Goal: Information Seeking & Learning: Learn about a topic

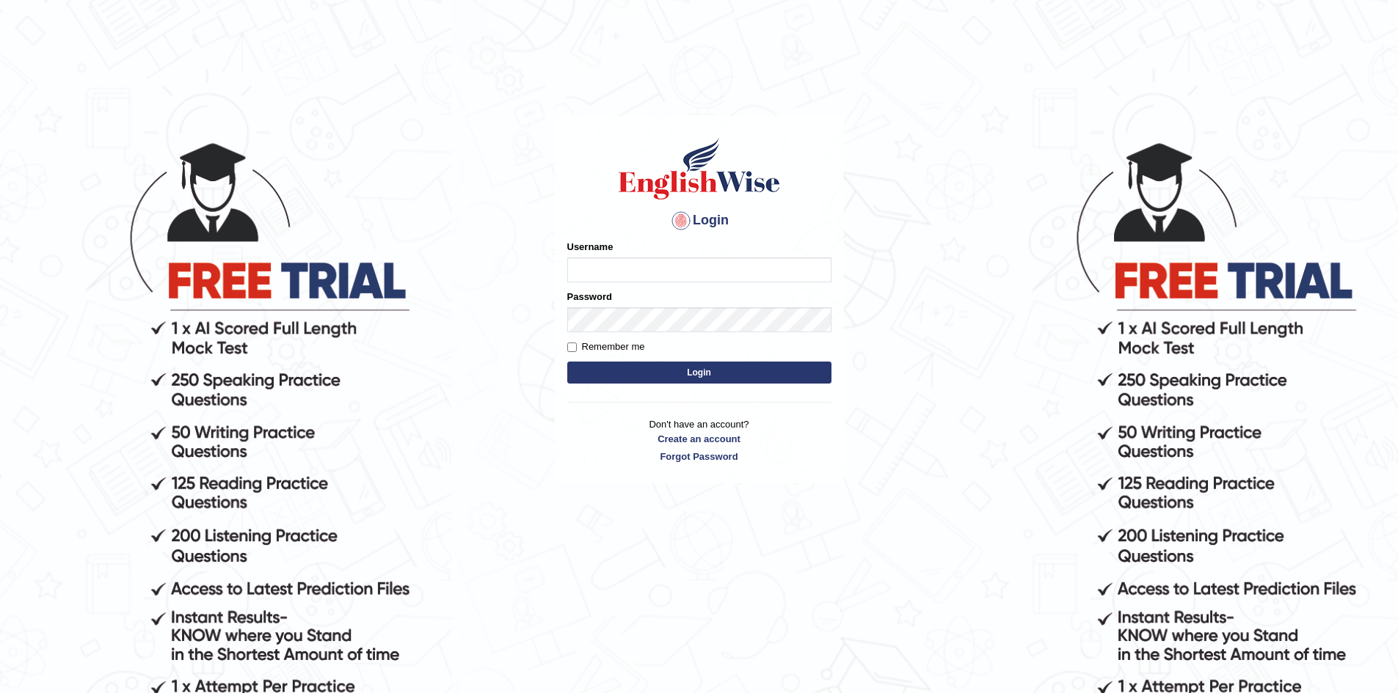
type input "Aliceenyonam"
click at [687, 372] on button "Login" at bounding box center [699, 373] width 264 height 22
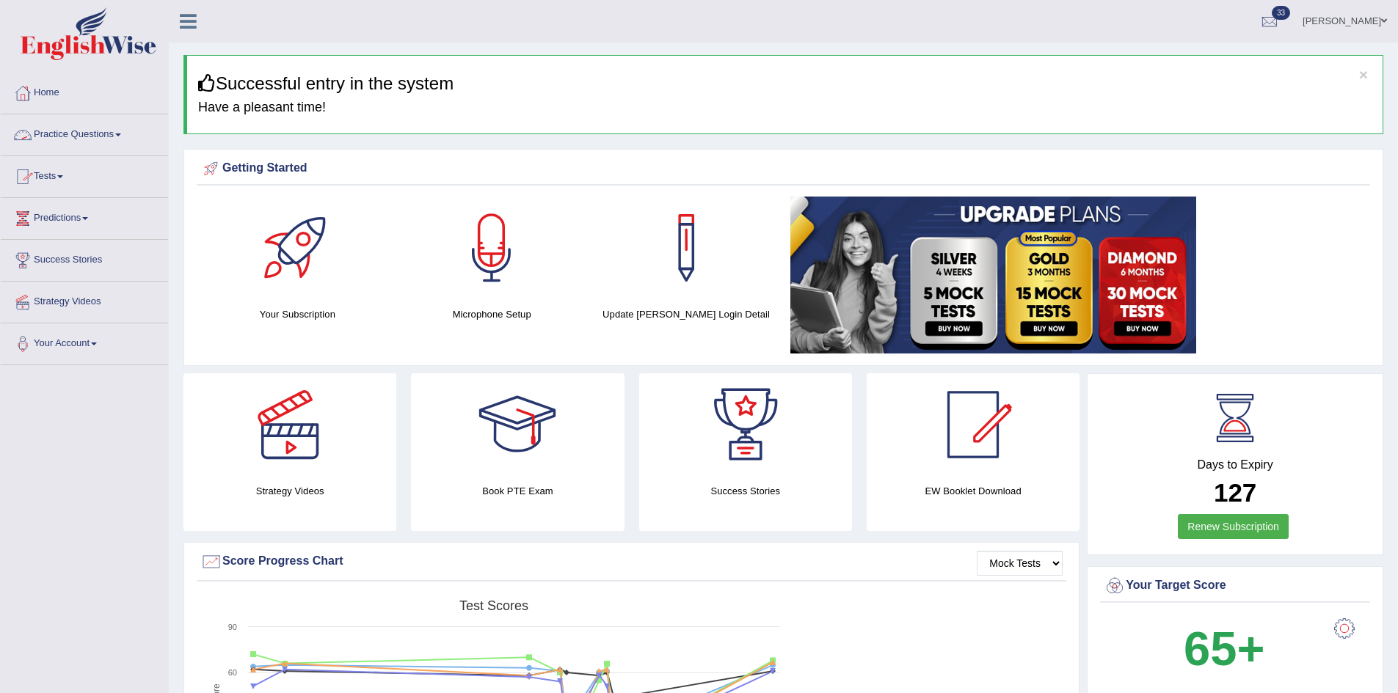
click at [44, 169] on link "Tests" at bounding box center [84, 174] width 167 height 37
click at [58, 233] on link "Take Mock Test" at bounding box center [95, 237] width 137 height 26
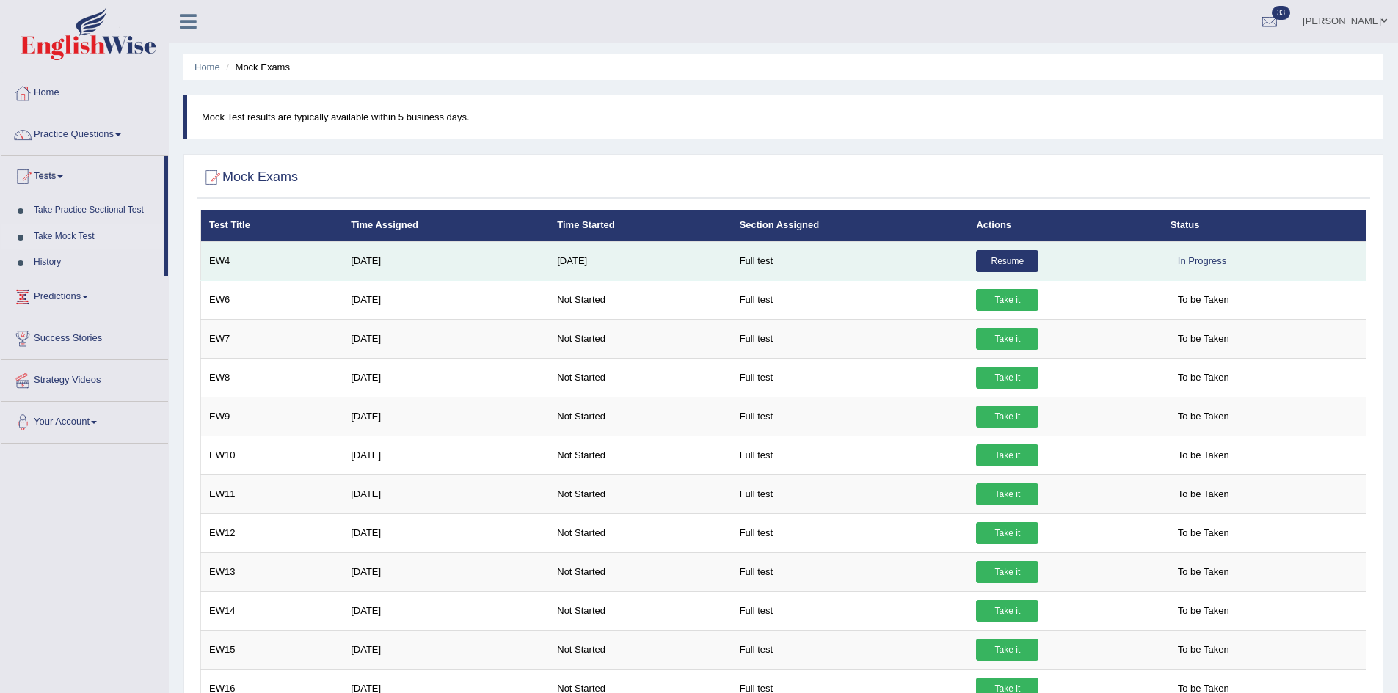
click at [1025, 255] on link "Resume" at bounding box center [1007, 261] width 62 height 22
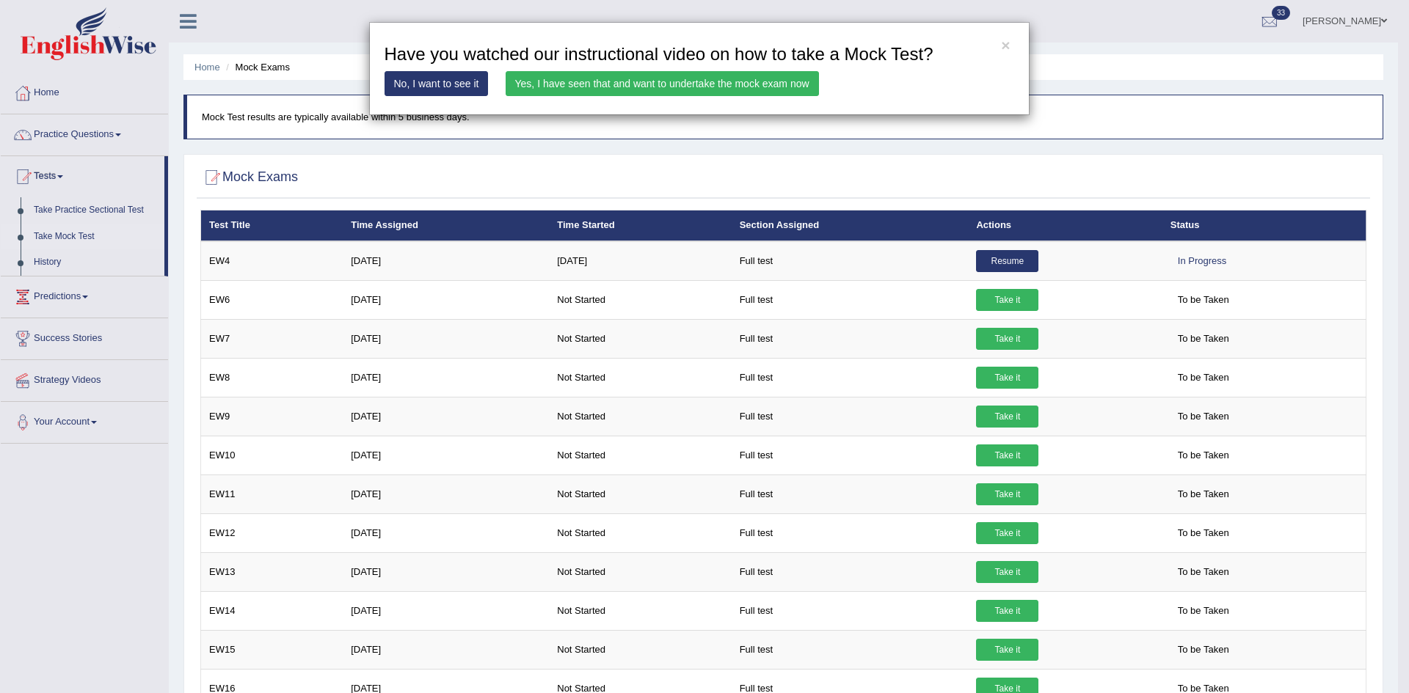
click at [718, 77] on link "Yes, I have seen that and want to undertake the mock exam now" at bounding box center [661, 83] width 313 height 25
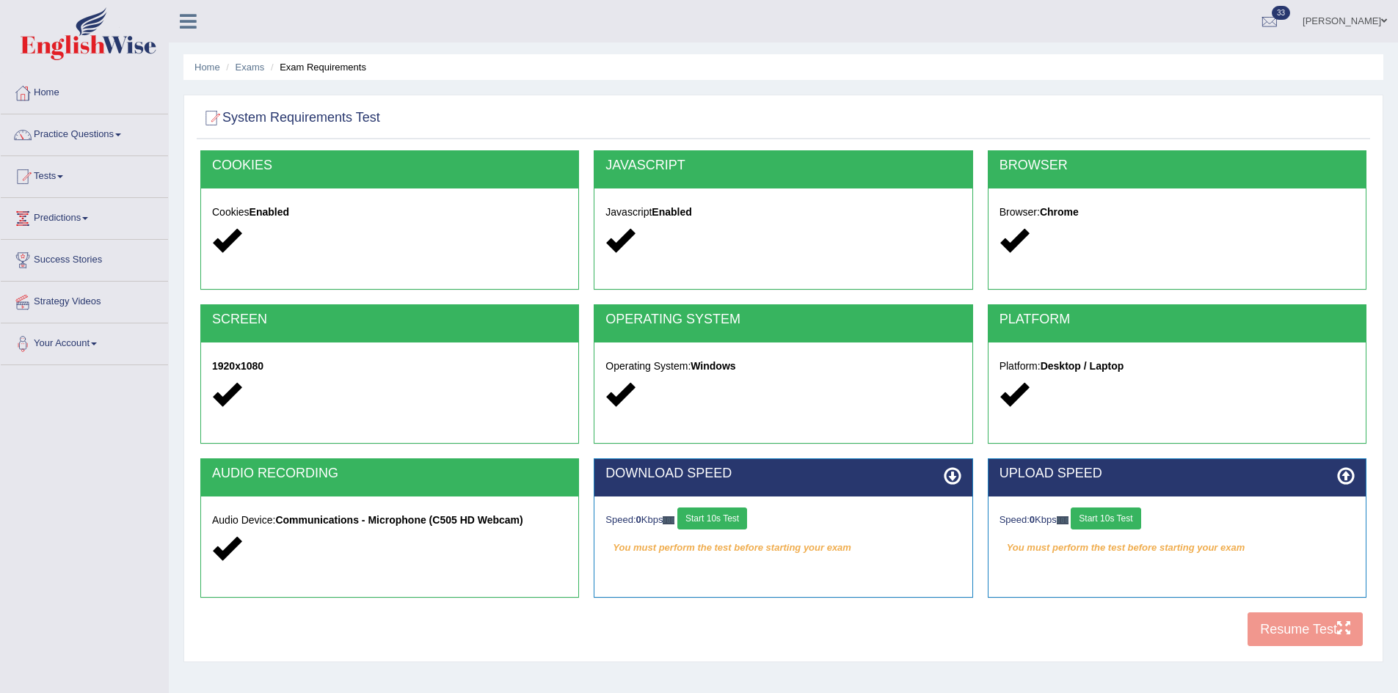
click at [720, 512] on button "Start 10s Test" at bounding box center [712, 519] width 70 height 22
click at [1098, 514] on button "Start 10s Test" at bounding box center [1105, 519] width 70 height 22
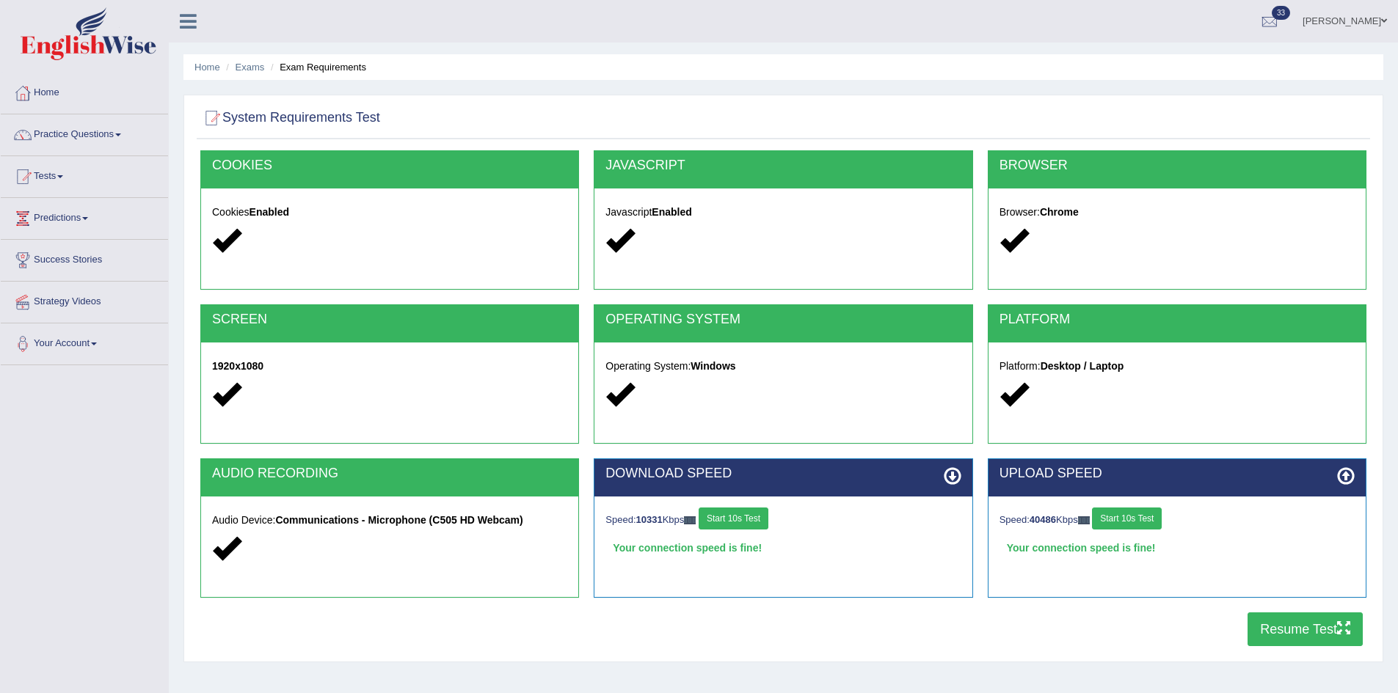
click at [1277, 632] on button "Resume Test" at bounding box center [1304, 630] width 115 height 34
click at [36, 171] on link "Tests" at bounding box center [84, 174] width 167 height 37
click at [50, 235] on link "Take Mock Test" at bounding box center [95, 237] width 137 height 26
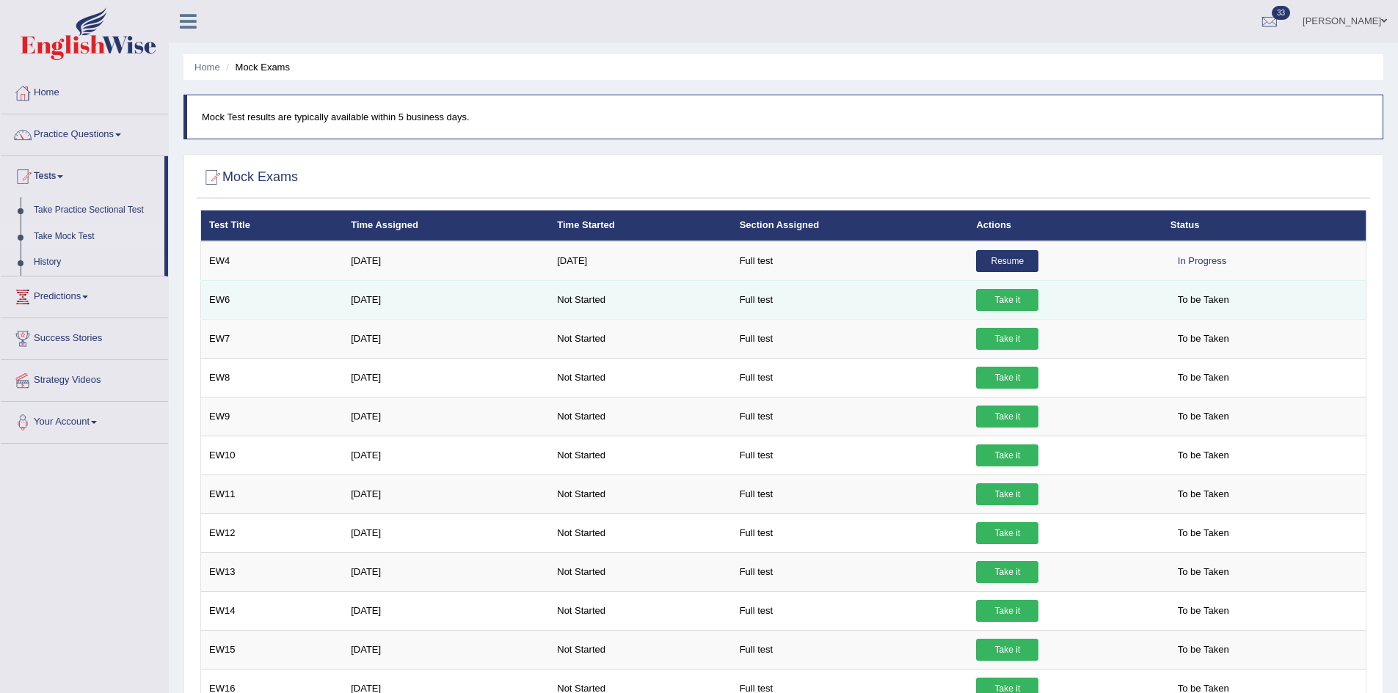
click at [1009, 300] on link "Take it" at bounding box center [1007, 300] width 62 height 22
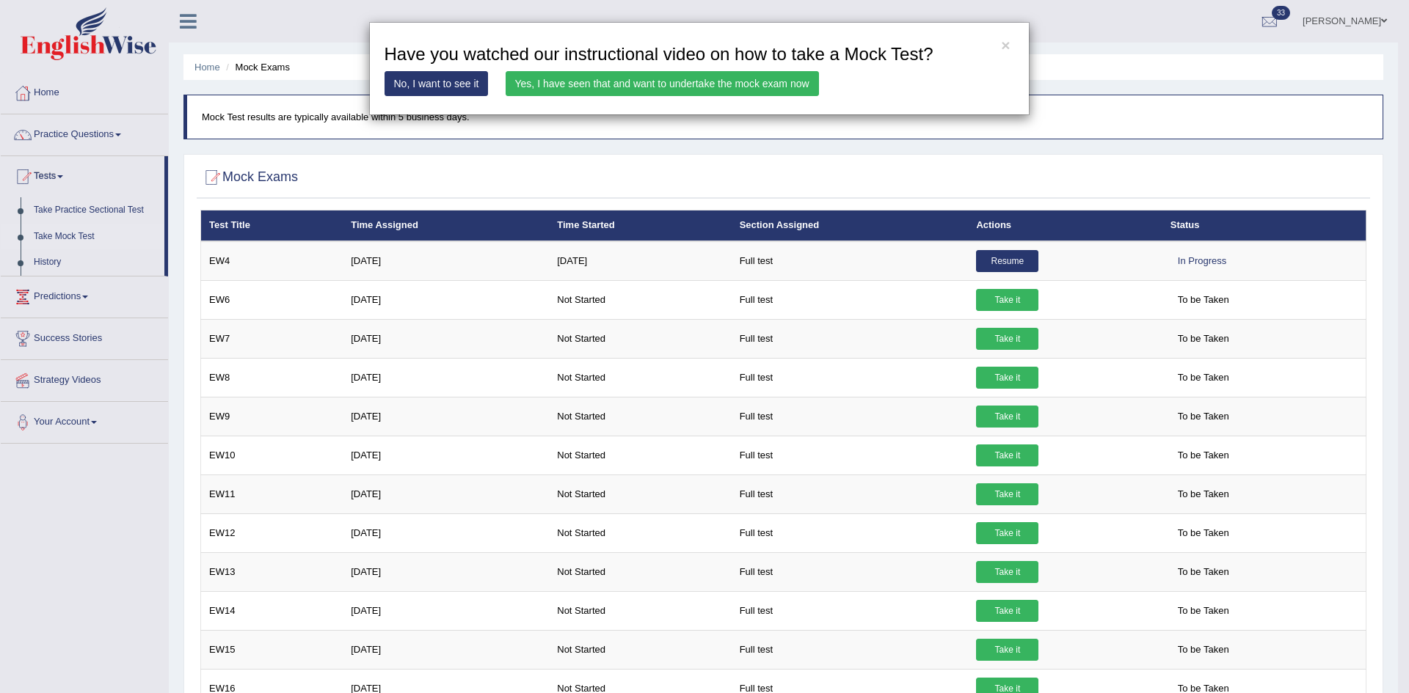
click at [1004, 301] on div "× Have you watched our instructional video on how to take a Mock Test? No, I wa…" at bounding box center [704, 346] width 1409 height 693
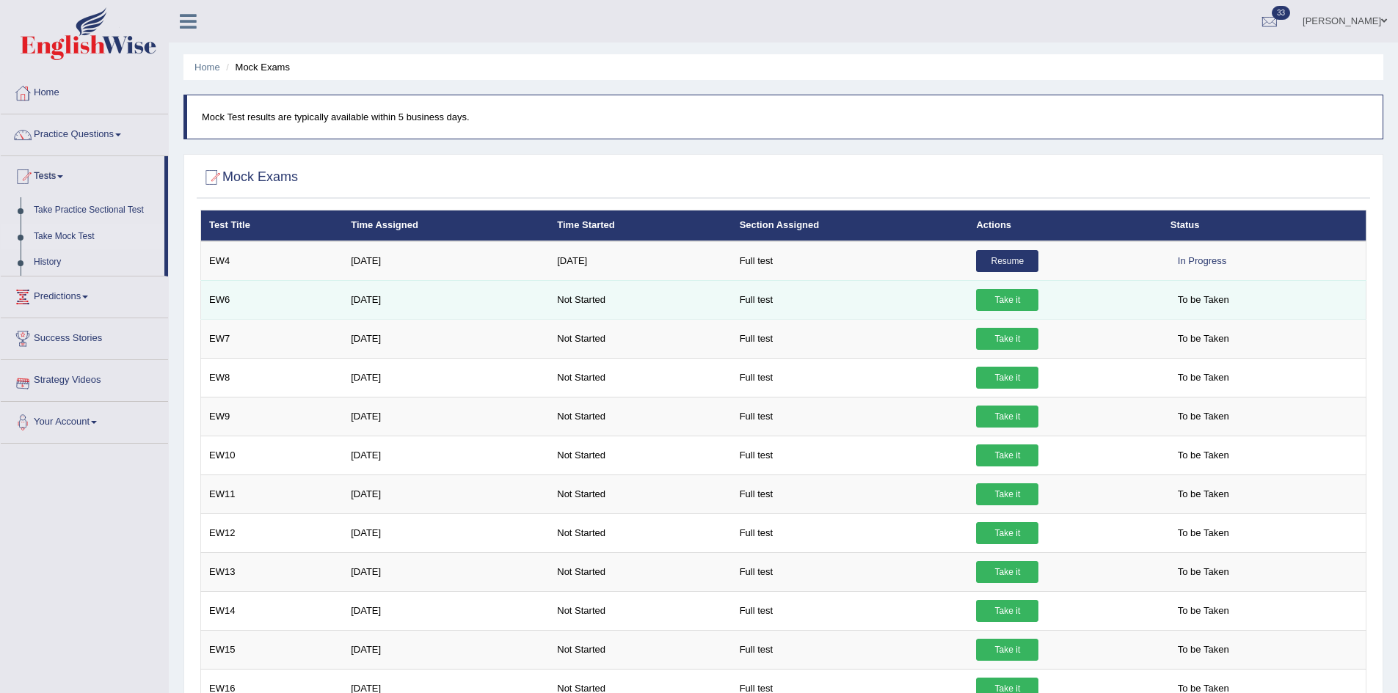
click at [991, 301] on link "Take it" at bounding box center [1007, 300] width 62 height 22
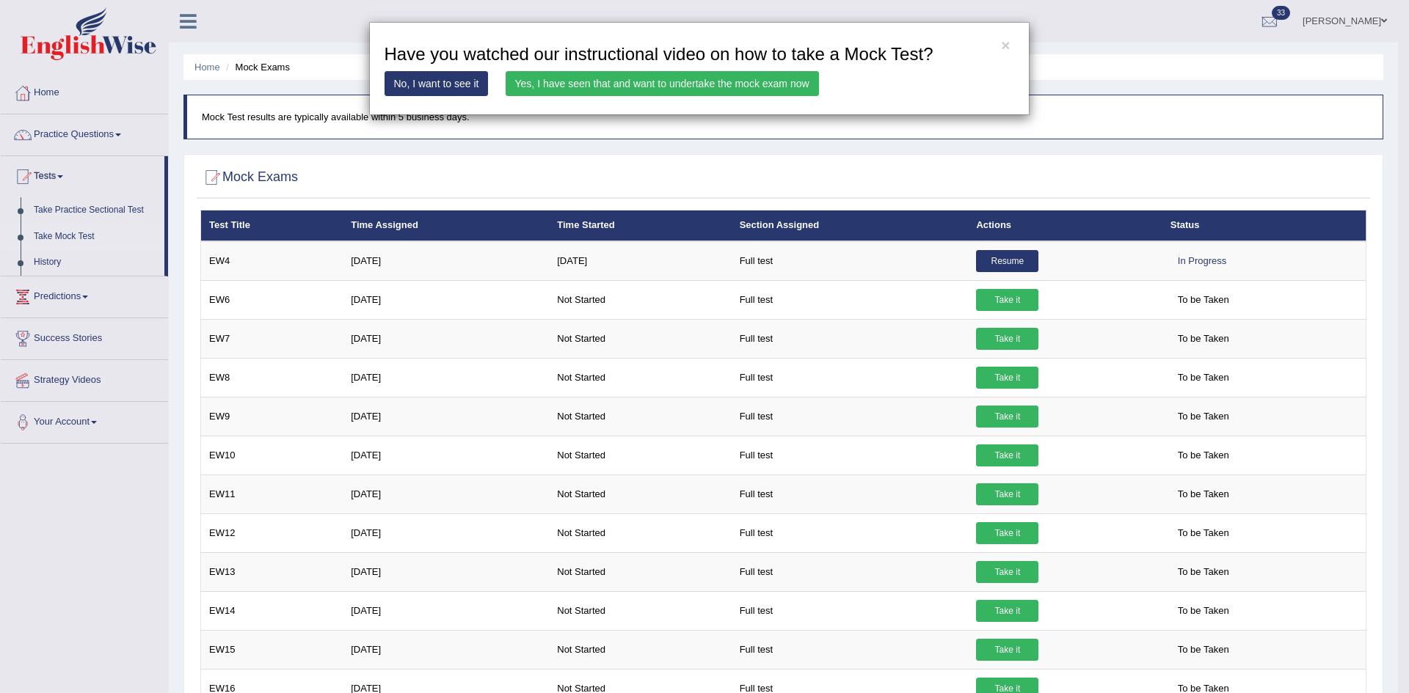
click at [668, 81] on link "Yes, I have seen that and want to undertake the mock exam now" at bounding box center [661, 83] width 313 height 25
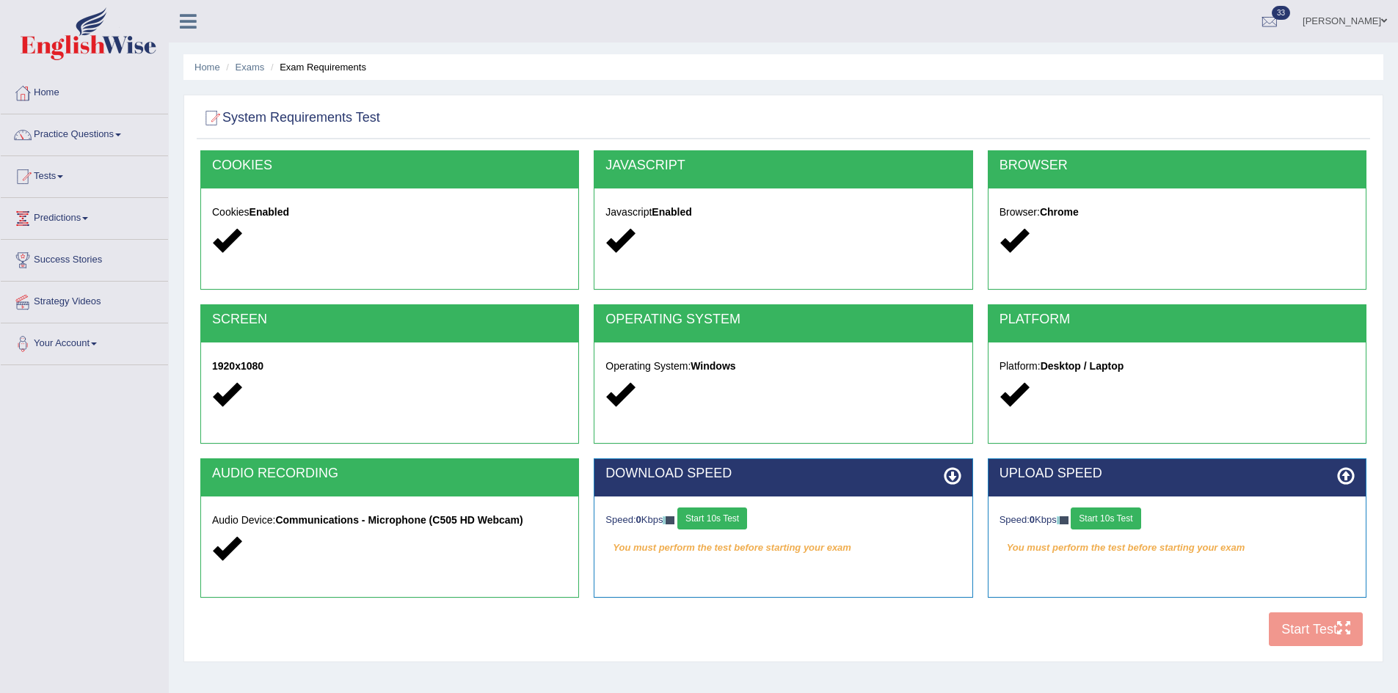
click at [723, 519] on button "Start 10s Test" at bounding box center [712, 519] width 70 height 22
click at [1108, 517] on button "Start 10s Test" at bounding box center [1105, 519] width 70 height 22
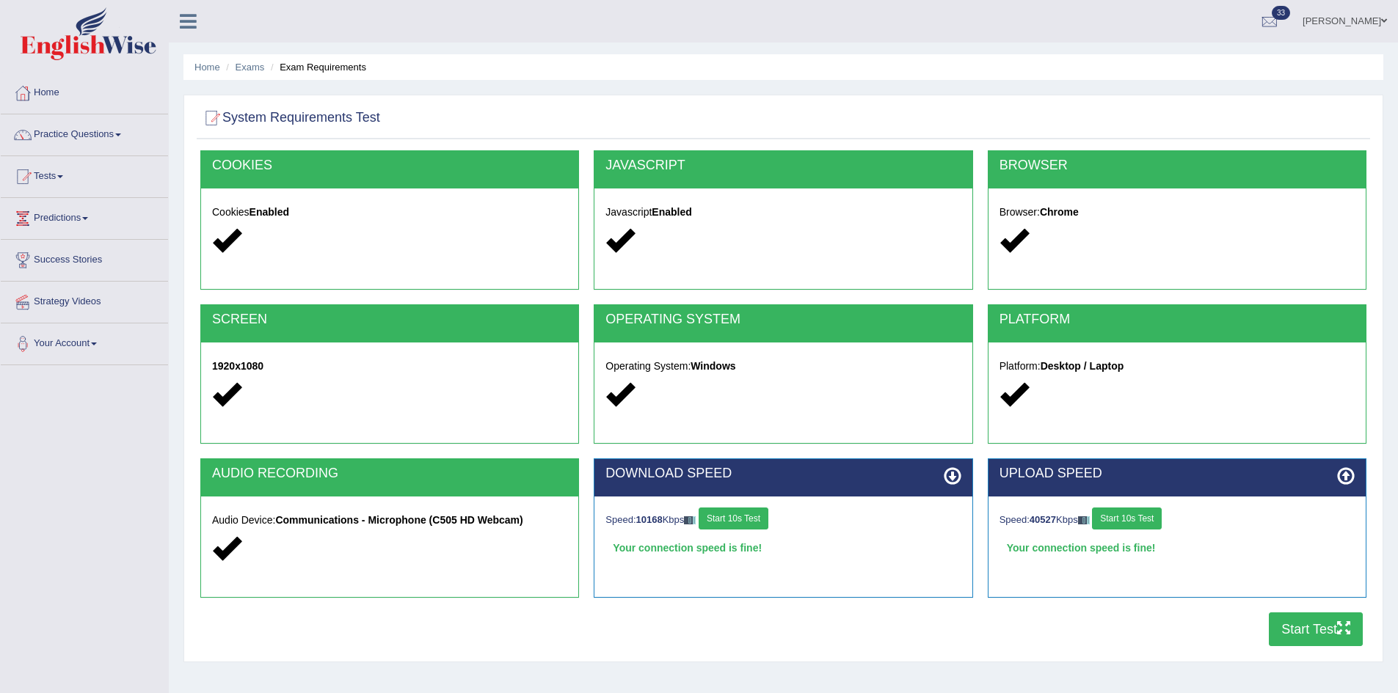
click at [1285, 630] on button "Start Test" at bounding box center [1315, 630] width 94 height 34
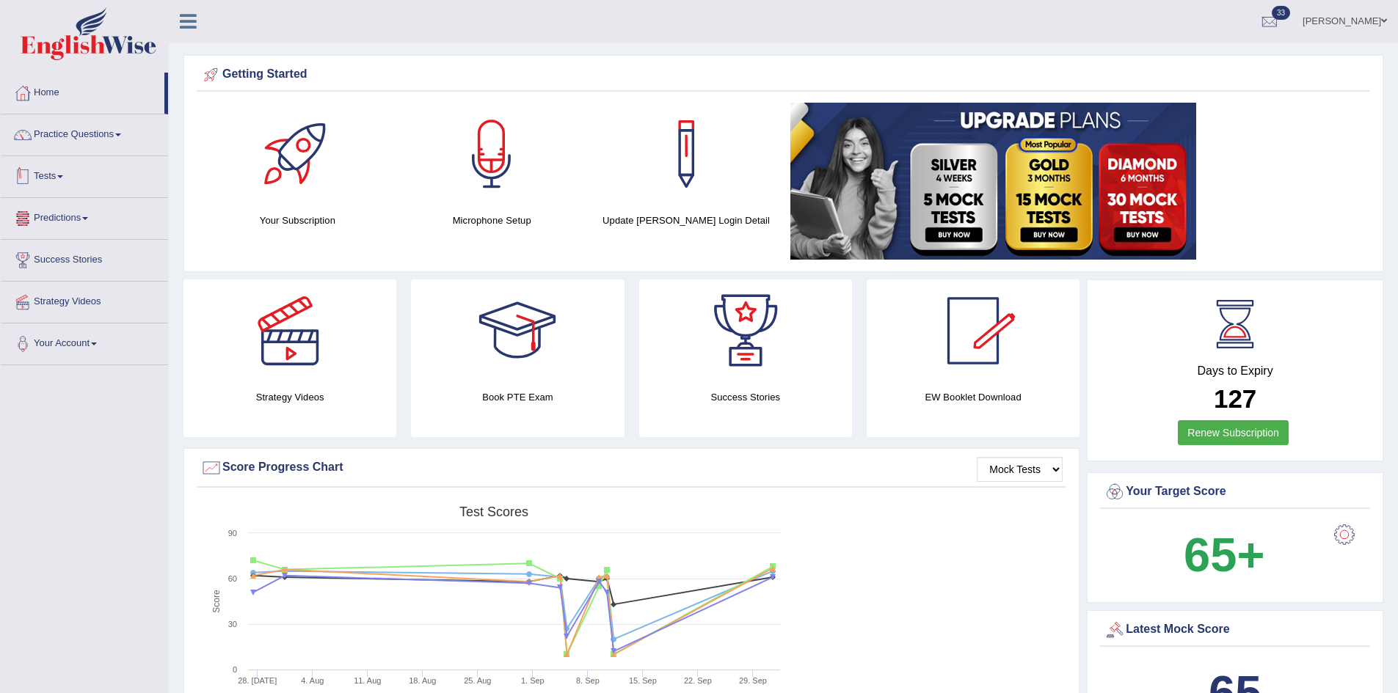
click at [38, 178] on link "Tests" at bounding box center [84, 174] width 167 height 37
click at [56, 235] on link "Take Mock Test" at bounding box center [95, 237] width 137 height 26
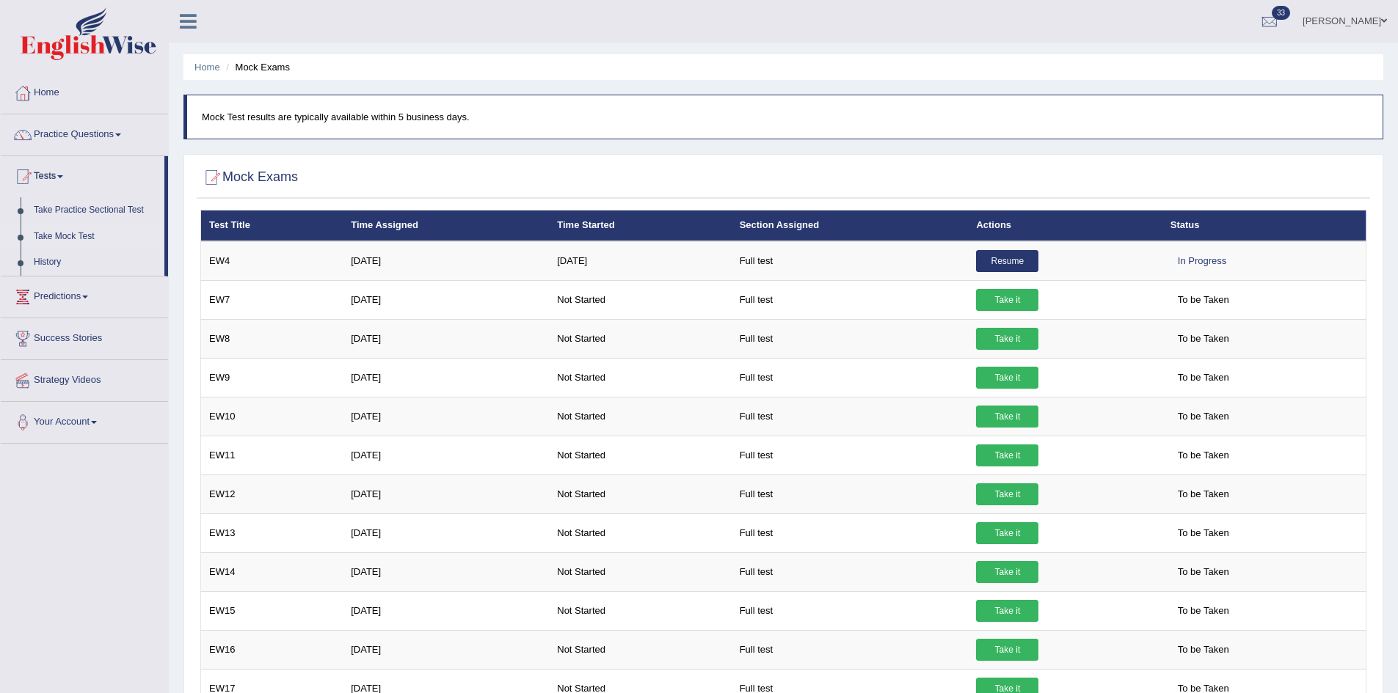
drag, startPoint x: 1408, startPoint y: 117, endPoint x: 1408, endPoint y: 43, distance: 74.8
click at [1397, 43] on html "Toggle navigation Home Practice Questions Speaking Practice Read Aloud Repeat S…" at bounding box center [699, 346] width 1398 height 693
click at [80, 235] on link "Take Mock Test" at bounding box center [95, 237] width 137 height 26
click at [45, 258] on link "History" at bounding box center [95, 262] width 137 height 26
click at [65, 205] on link "Take Practice Sectional Test" at bounding box center [95, 210] width 137 height 26
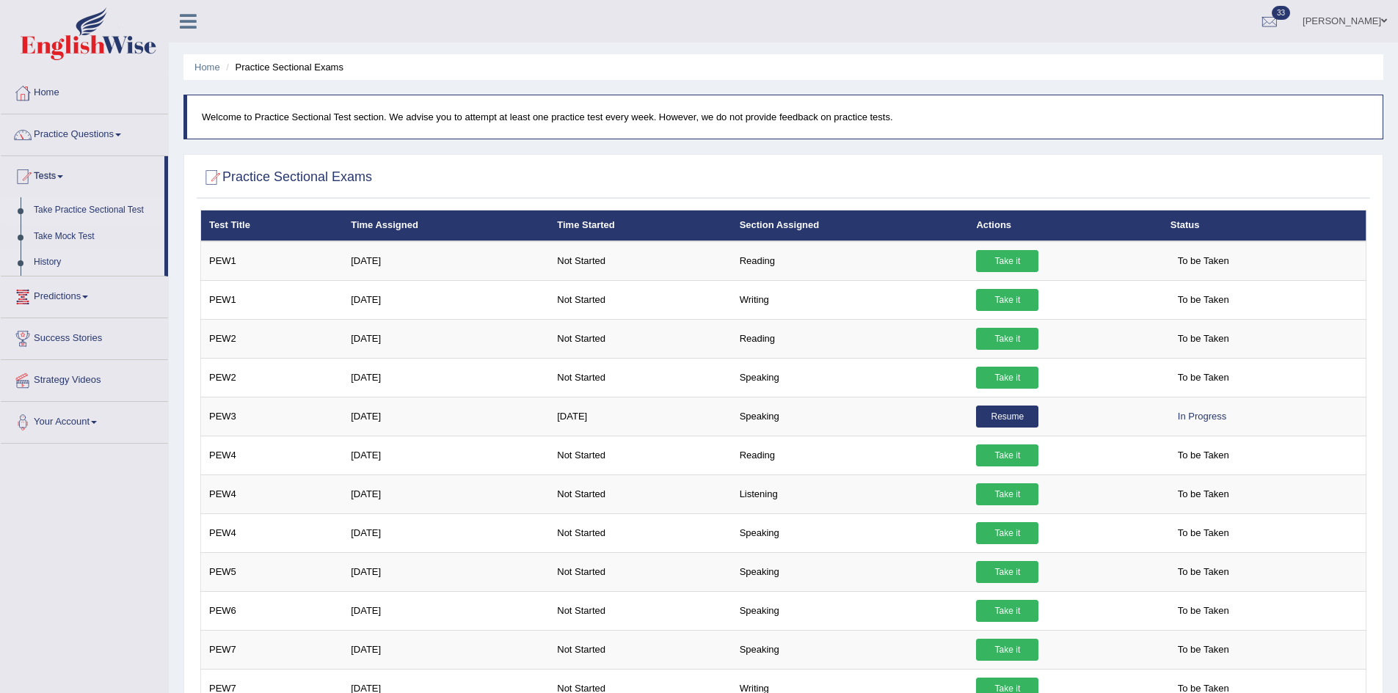
click at [46, 262] on link "History" at bounding box center [95, 262] width 137 height 26
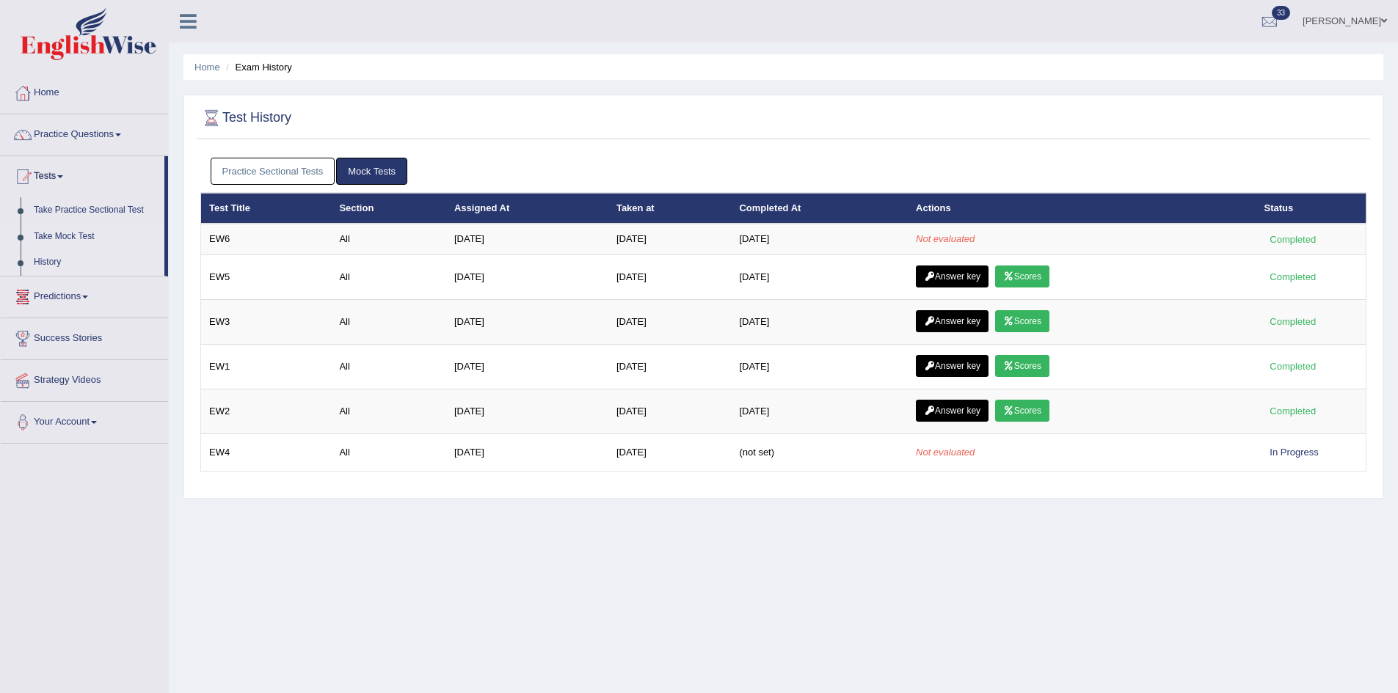
click at [70, 230] on link "Take Mock Test" at bounding box center [95, 237] width 137 height 26
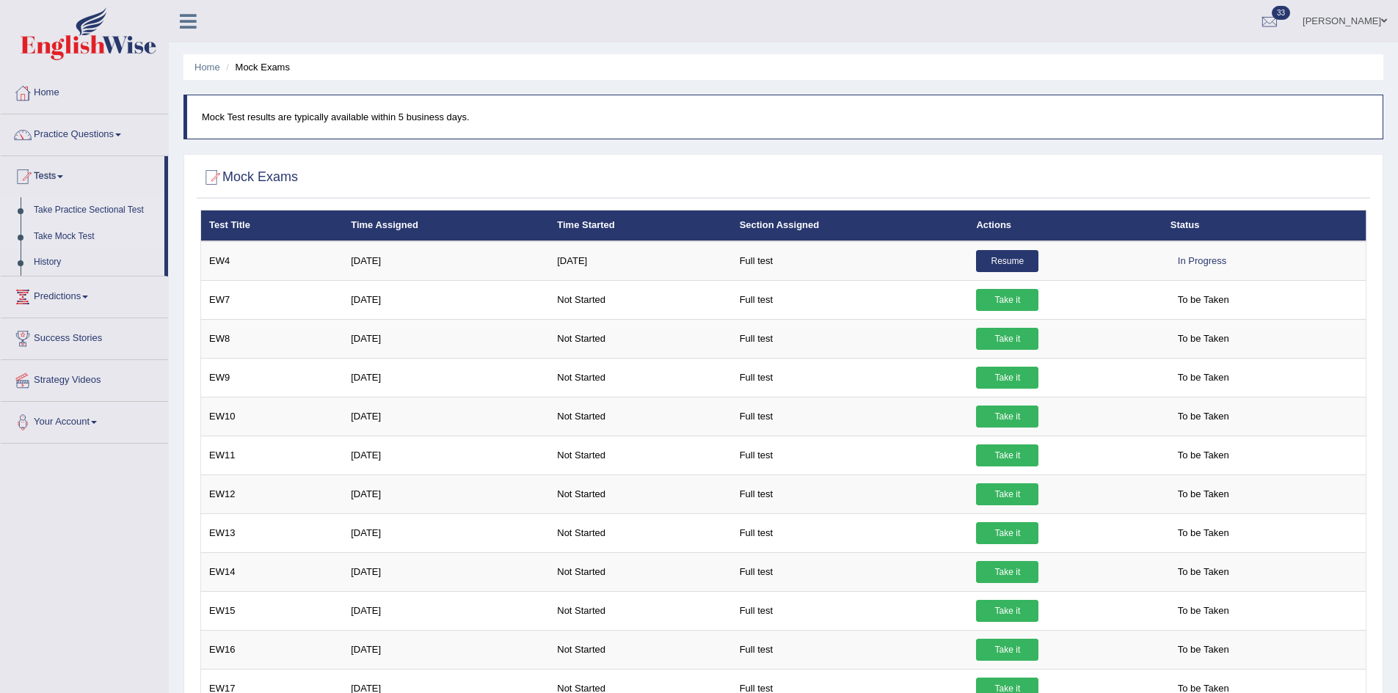
click at [76, 208] on link "Take Practice Sectional Test" at bounding box center [95, 210] width 137 height 26
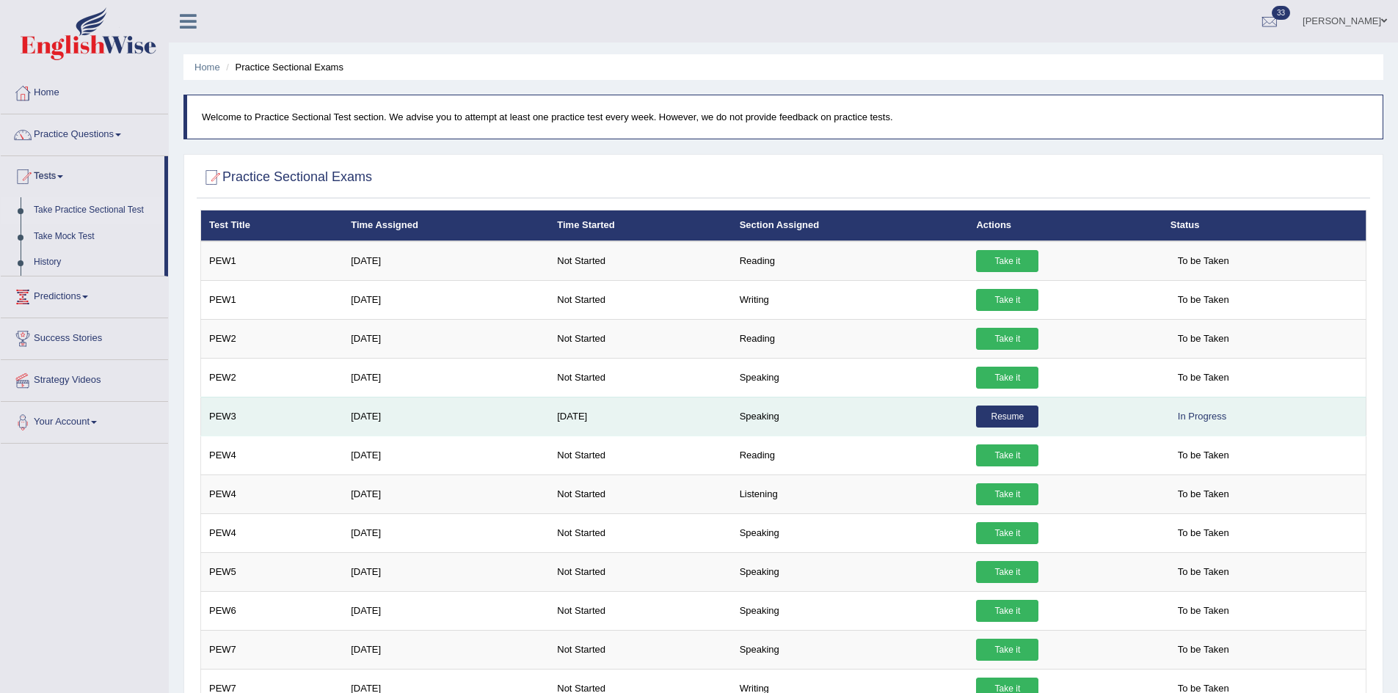
click at [1018, 412] on link "Resume" at bounding box center [1007, 417] width 62 height 22
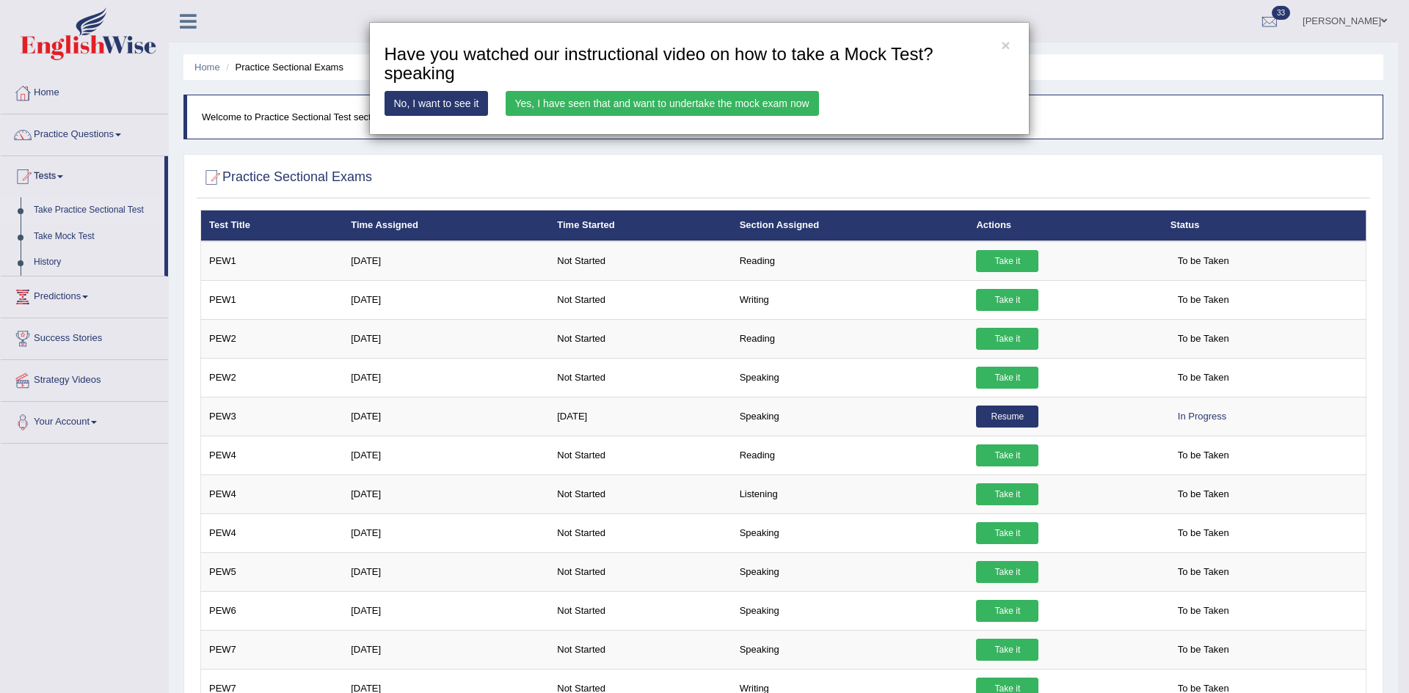
click at [657, 103] on link "Yes, I have seen that and want to undertake the mock exam now" at bounding box center [661, 103] width 313 height 25
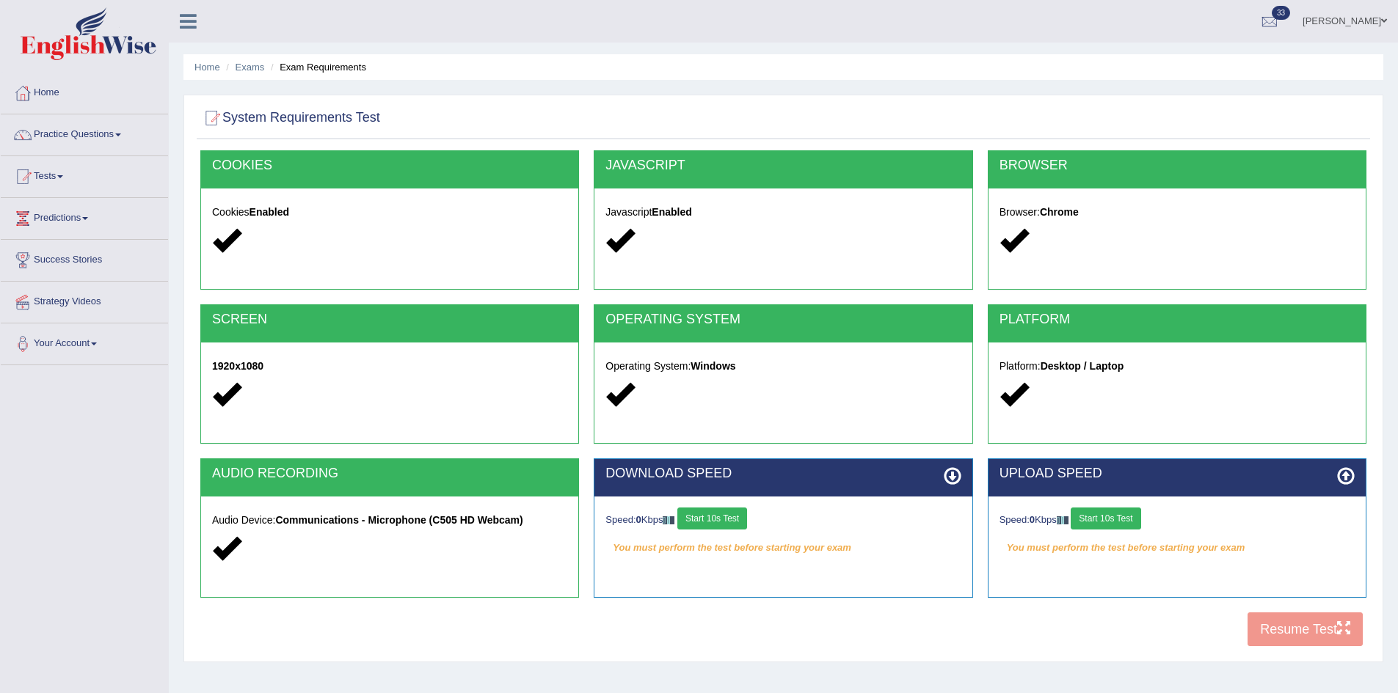
click at [705, 516] on button "Start 10s Test" at bounding box center [712, 519] width 70 height 22
click at [1120, 519] on button "Start 10s Test" at bounding box center [1105, 519] width 70 height 22
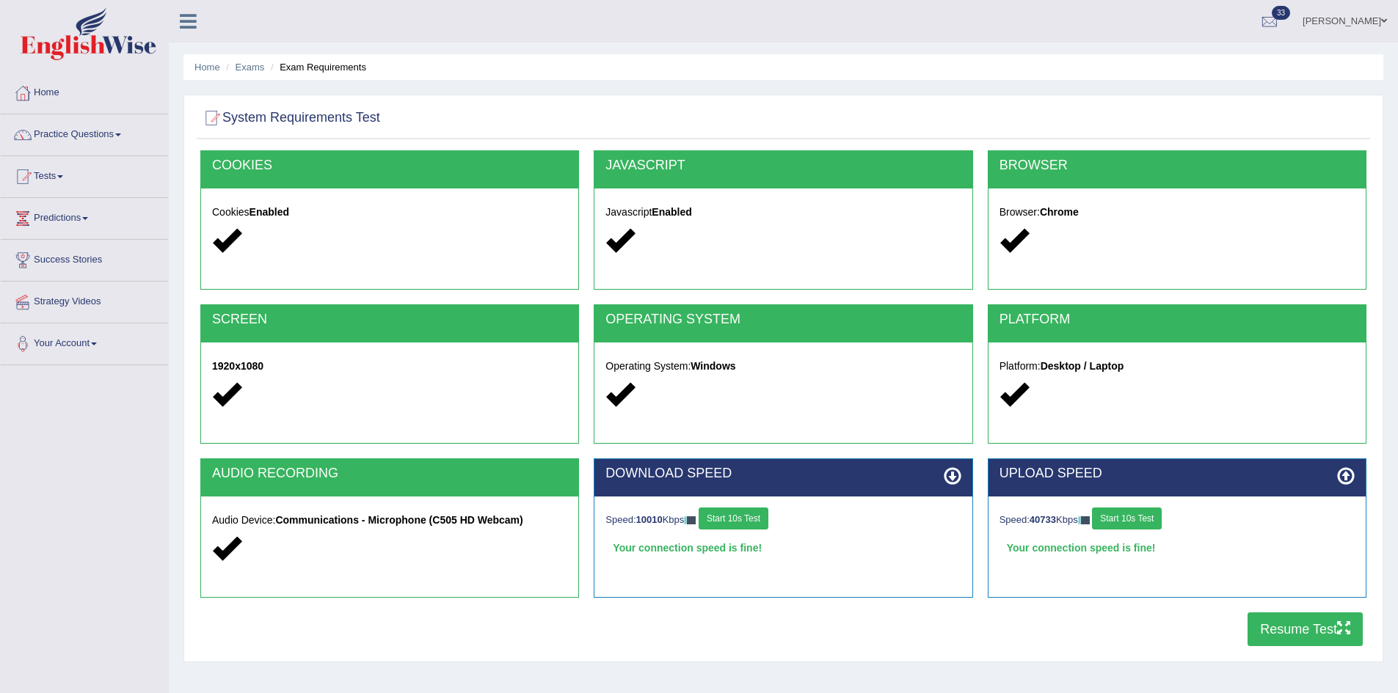
click at [1285, 631] on button "Resume Test" at bounding box center [1304, 630] width 115 height 34
click at [43, 173] on link "Tests" at bounding box center [84, 174] width 167 height 37
click at [61, 134] on link "Practice Questions" at bounding box center [84, 132] width 167 height 37
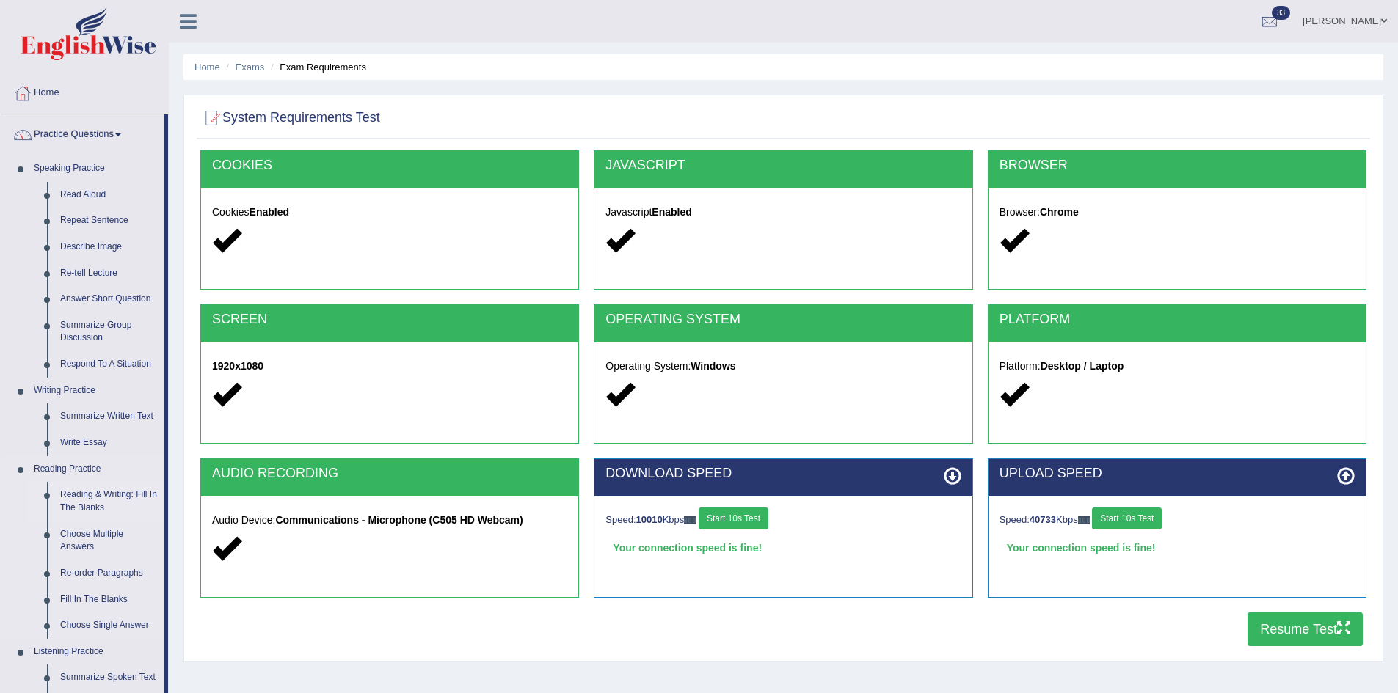
click at [73, 495] on link "Reading & Writing: Fill In The Blanks" at bounding box center [109, 501] width 111 height 39
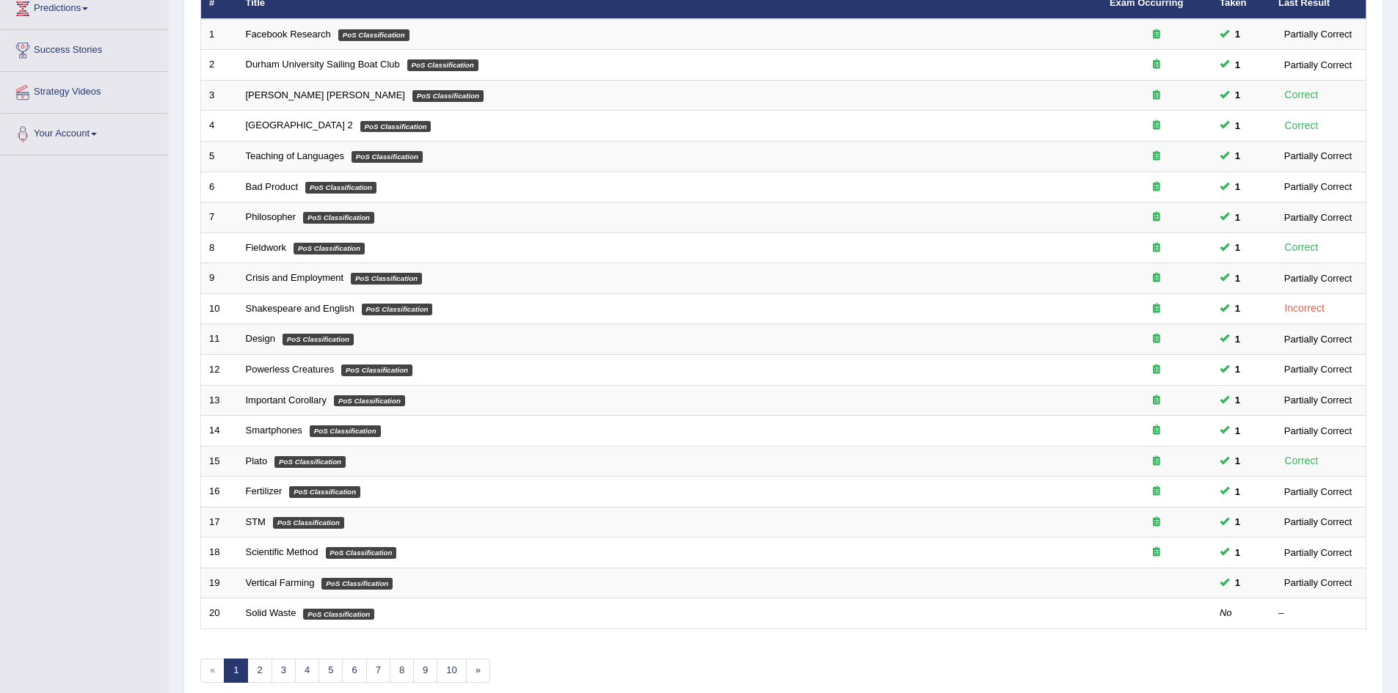
scroll to position [278, 0]
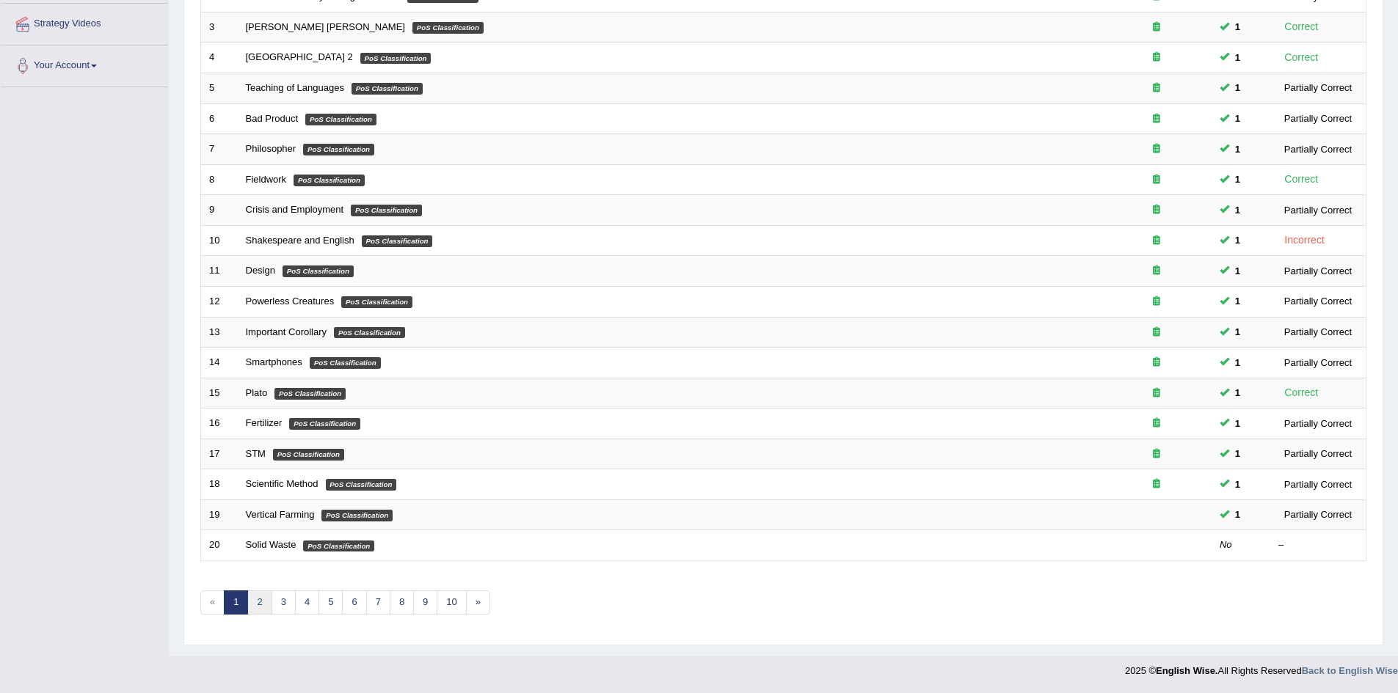
click at [257, 604] on link "2" at bounding box center [259, 603] width 24 height 24
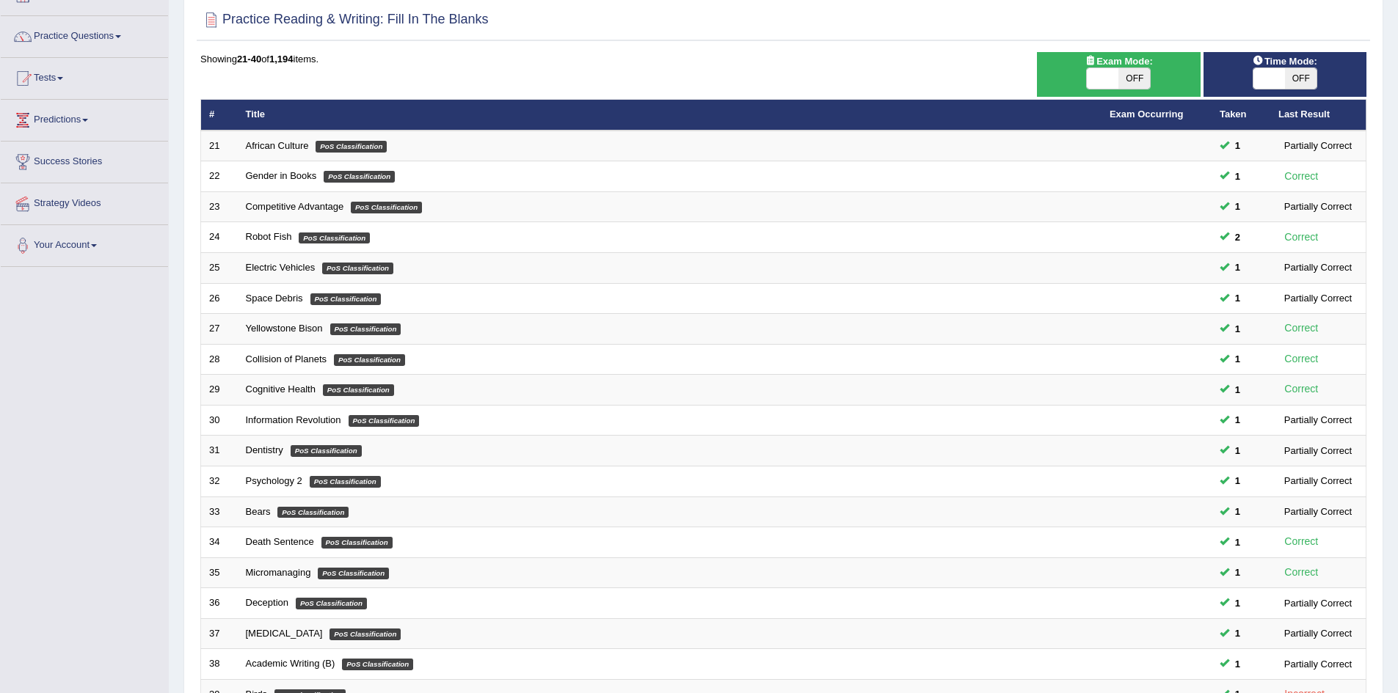
scroll to position [278, 0]
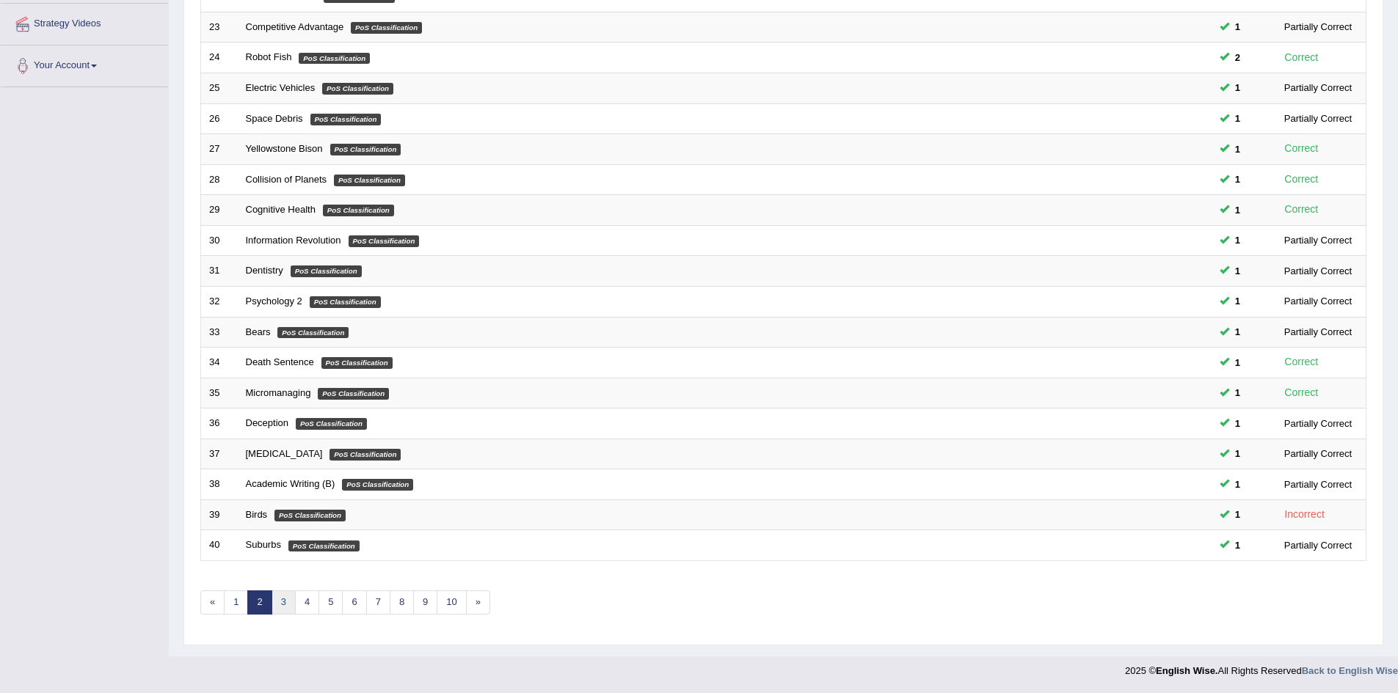
click at [278, 600] on link "3" at bounding box center [283, 603] width 24 height 24
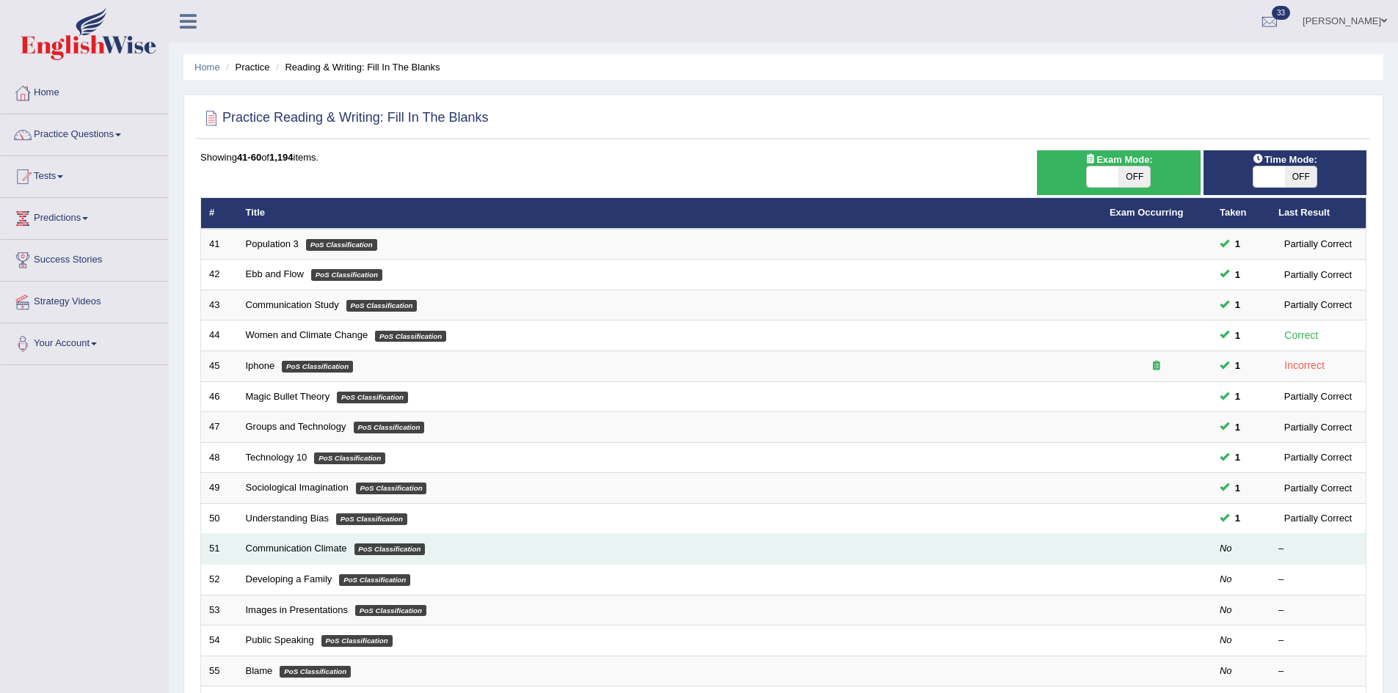
click at [797, 552] on td "Communication Climate PoS Classification" at bounding box center [669, 549] width 863 height 31
click at [392, 549] on em "PoS Classification" at bounding box center [389, 550] width 71 height 12
click at [280, 549] on link "Communication Climate" at bounding box center [296, 548] width 101 height 11
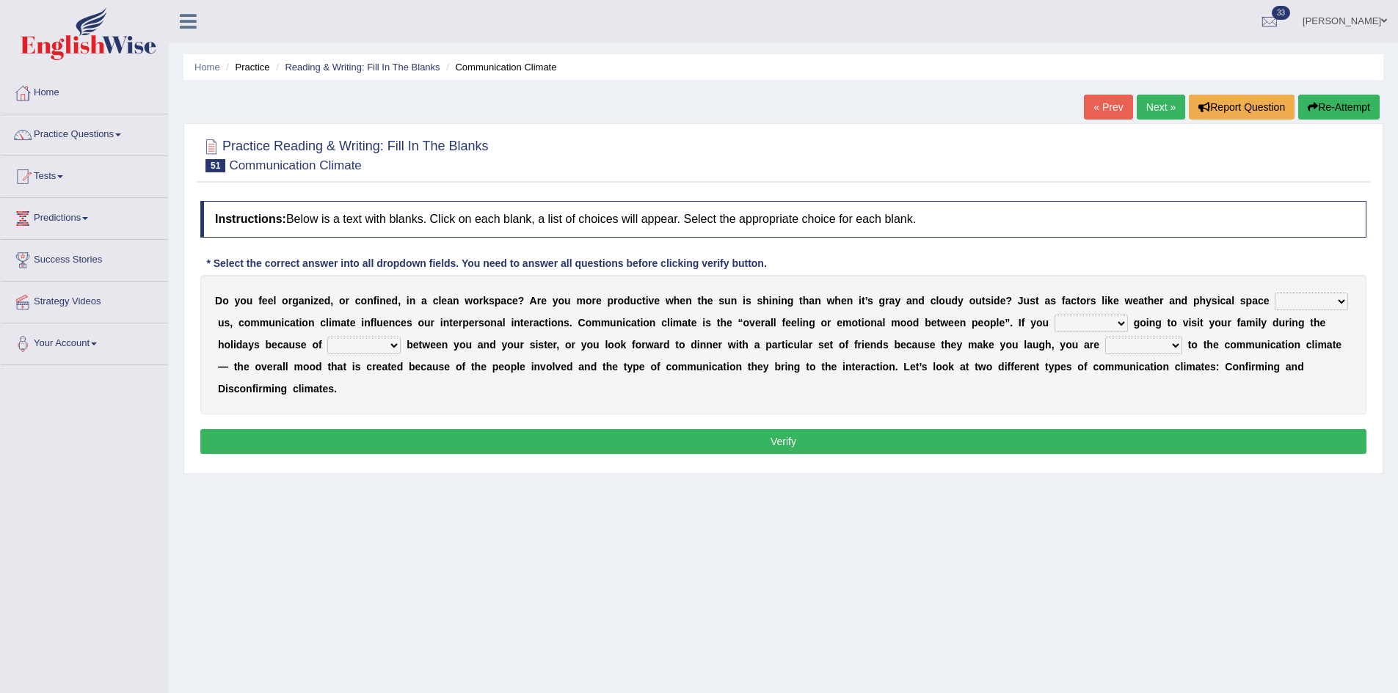
click at [1274, 310] on select "improve impact impose imply" at bounding box center [1310, 302] width 73 height 18
select select "impact"
click at [1274, 310] on select "improve impact impose imply" at bounding box center [1310, 302] width 73 height 18
click at [1128, 323] on select "dread force scare afraid" at bounding box center [1090, 324] width 73 height 18
select select "force"
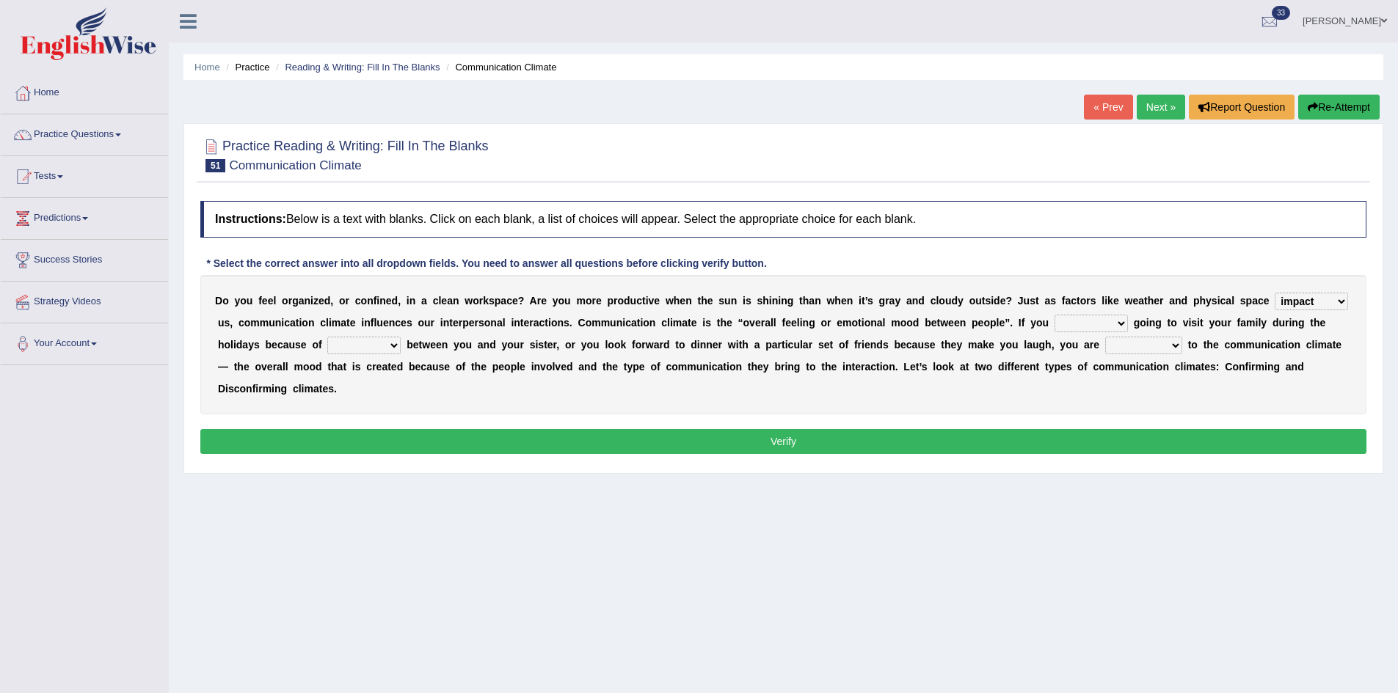
click at [1128, 315] on select "dread force scare afraid" at bounding box center [1090, 324] width 73 height 18
click at [401, 346] on select "tender tension tendency tenacity" at bounding box center [363, 346] width 73 height 18
select select "tension"
click at [401, 337] on select "tender tension tendency tenacity" at bounding box center [363, 346] width 73 height 18
click at [1128, 324] on select "dread force scare afraid" at bounding box center [1090, 324] width 73 height 18
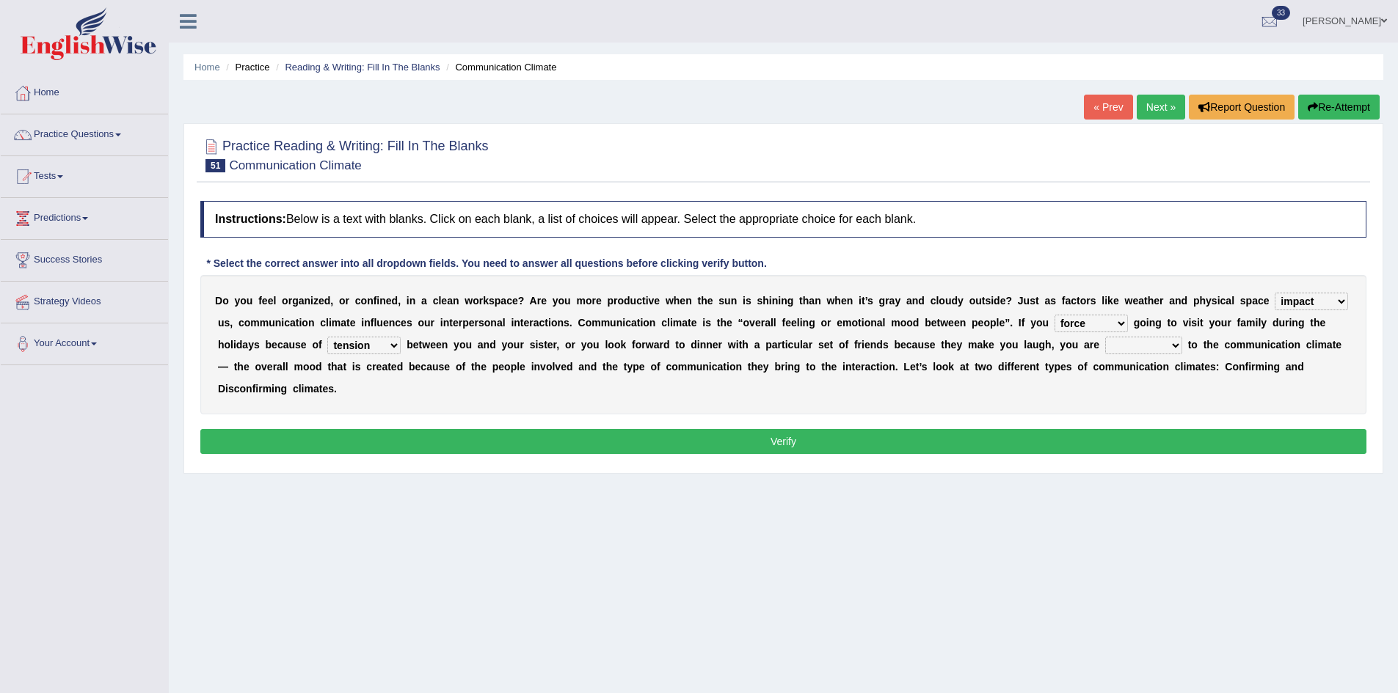
select select "scare"
click at [1128, 315] on select "dread force scare afraid" at bounding box center [1090, 324] width 73 height 18
click at [1182, 346] on select "relying relating responding recycling" at bounding box center [1143, 346] width 77 height 18
select select "responding"
click at [1182, 337] on select "relying relating responding recycling" at bounding box center [1143, 346] width 77 height 18
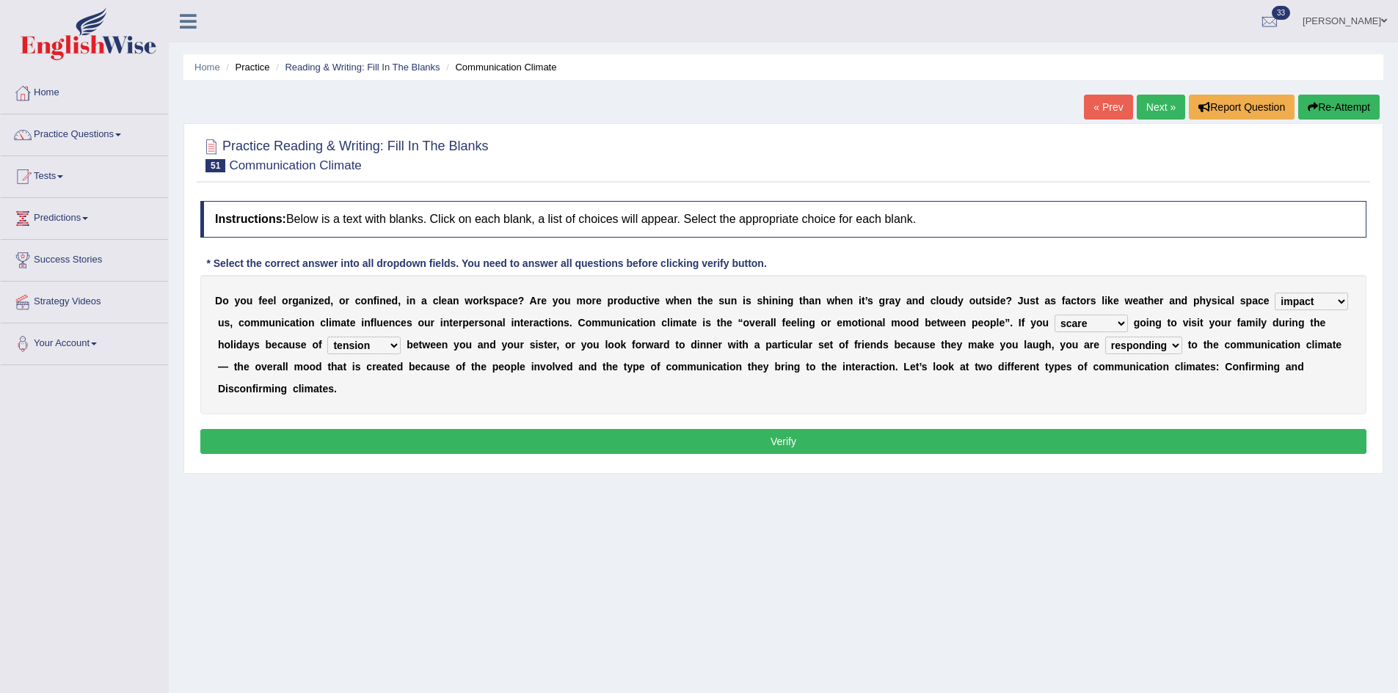
click at [781, 442] on button "Verify" at bounding box center [783, 441] width 1166 height 25
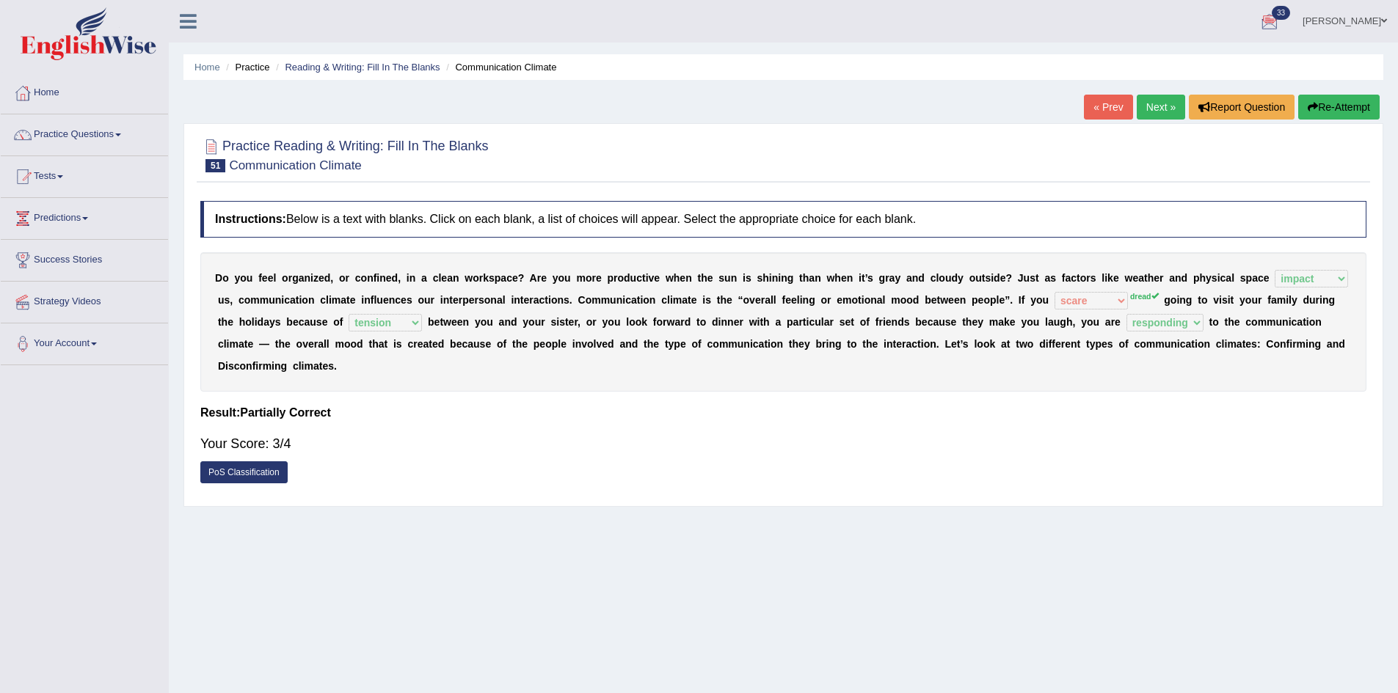
click at [1290, 11] on span "33" at bounding box center [1280, 13] width 18 height 14
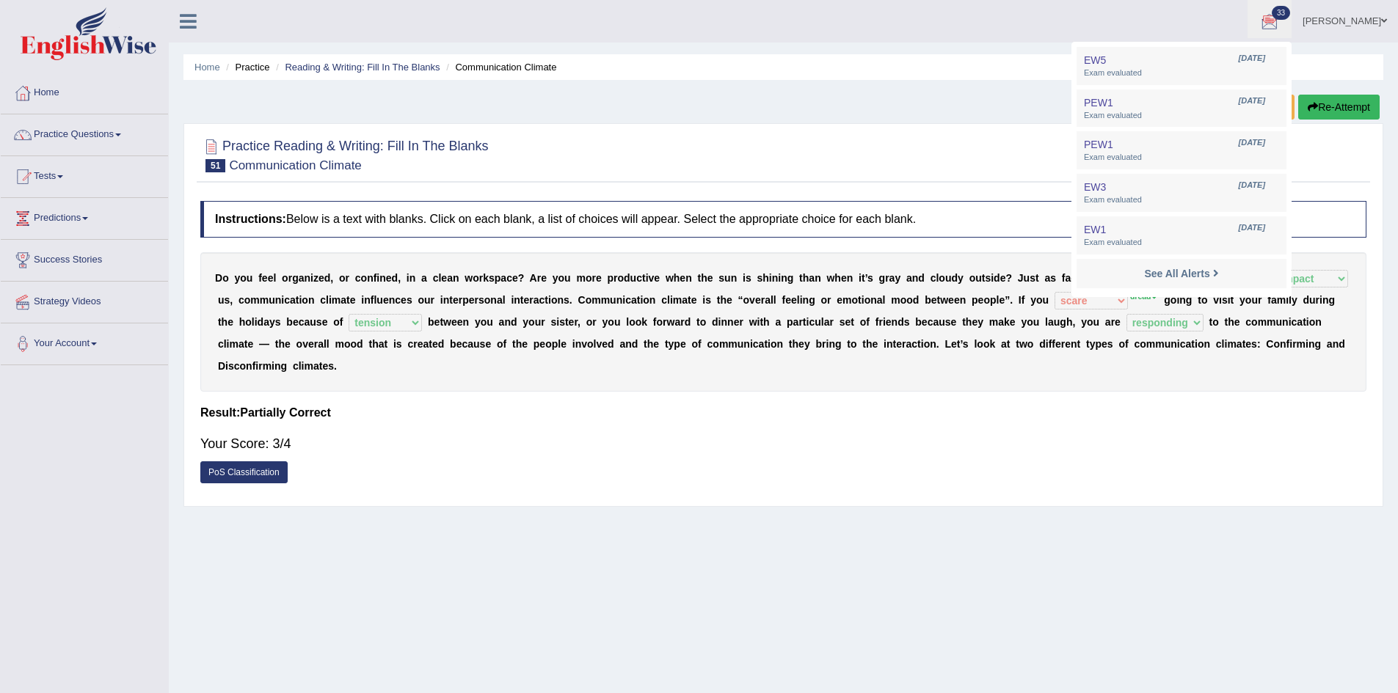
click at [925, 47] on div "Home Practice Reading & Writing: Fill In The Blanks Communication Climate « Pre…" at bounding box center [783, 367] width 1229 height 734
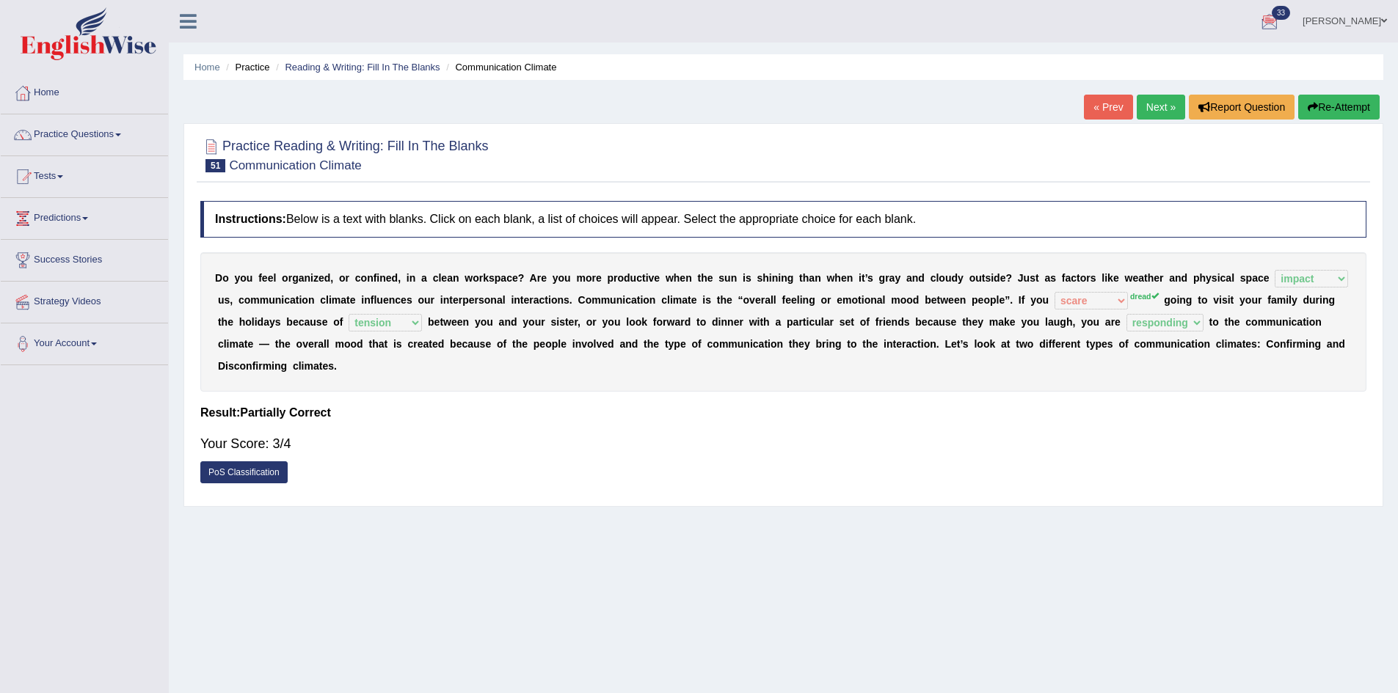
click at [1165, 106] on link "Next »" at bounding box center [1160, 107] width 48 height 25
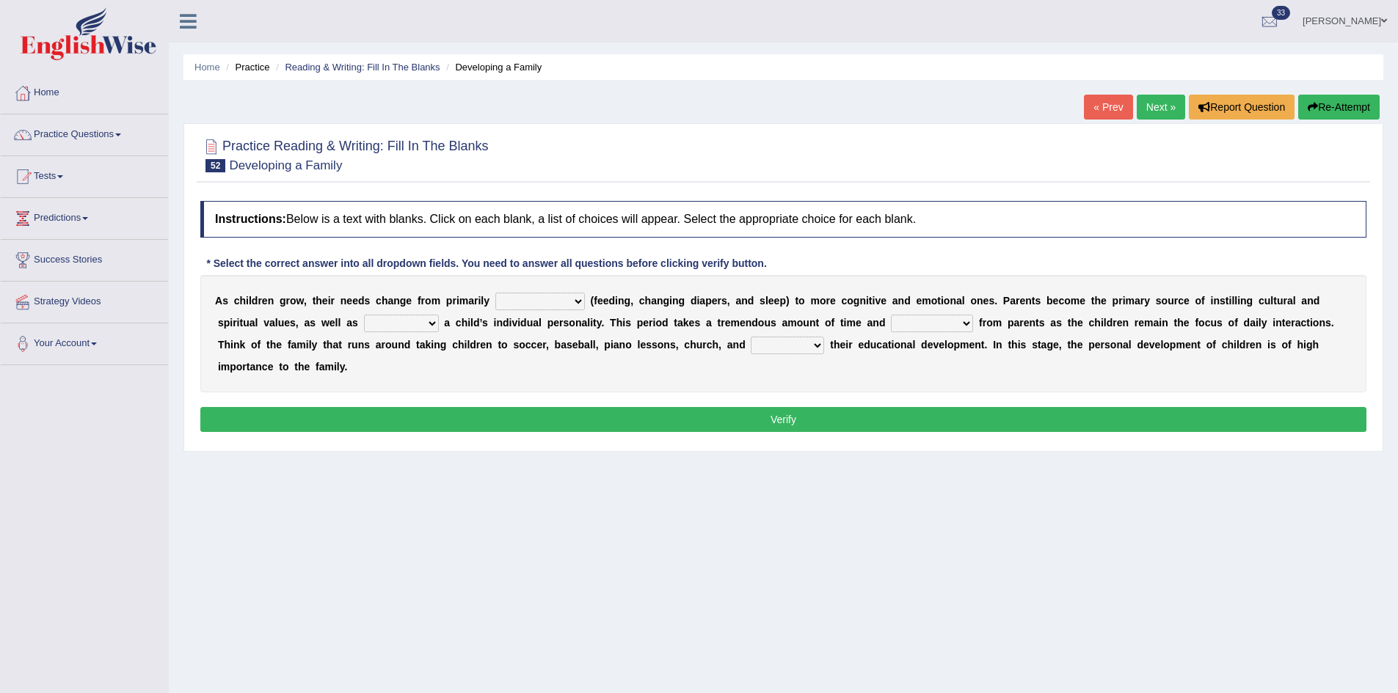
click at [1145, 101] on link "Next »" at bounding box center [1160, 107] width 48 height 25
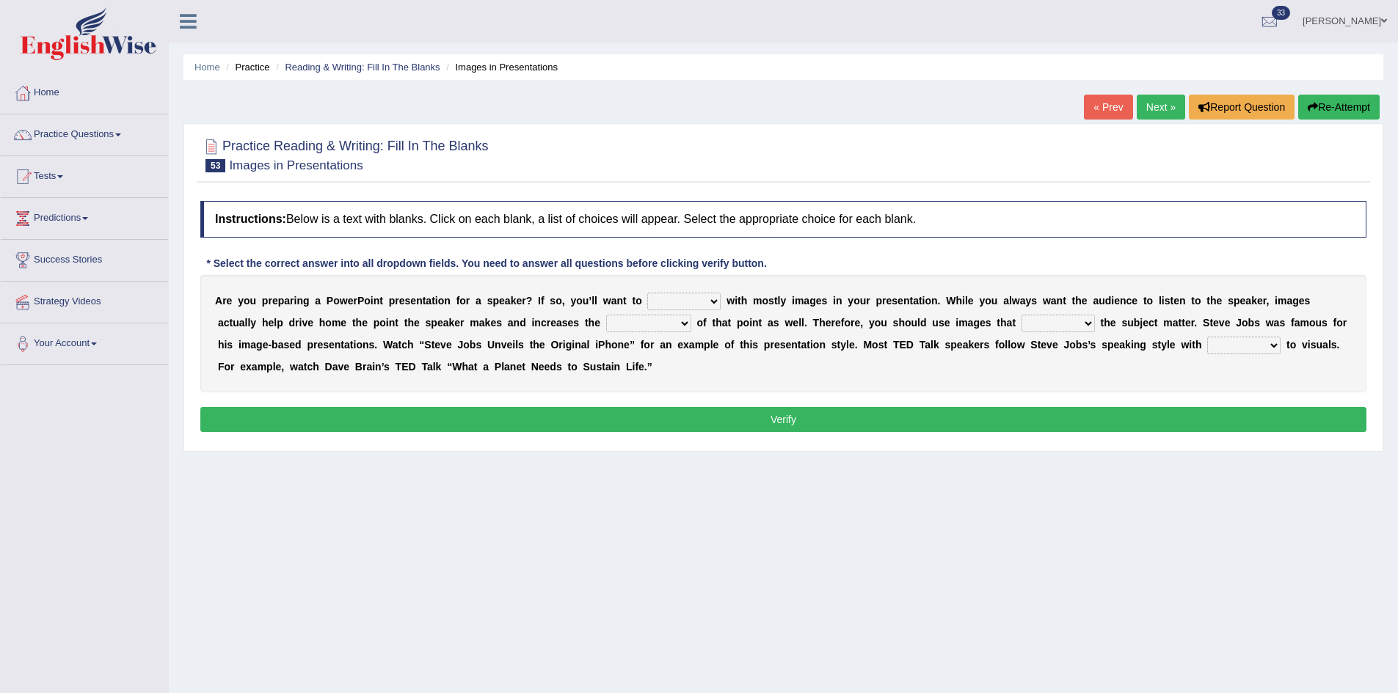
click at [720, 301] on select "stand stay stick stock" at bounding box center [683, 302] width 73 height 18
select select "stick"
click at [667, 293] on select "stand stay stick stock" at bounding box center [683, 302] width 73 height 18
click at [691, 324] on select "memorability morality mobilization mobility" at bounding box center [648, 324] width 85 height 18
select select "memorability"
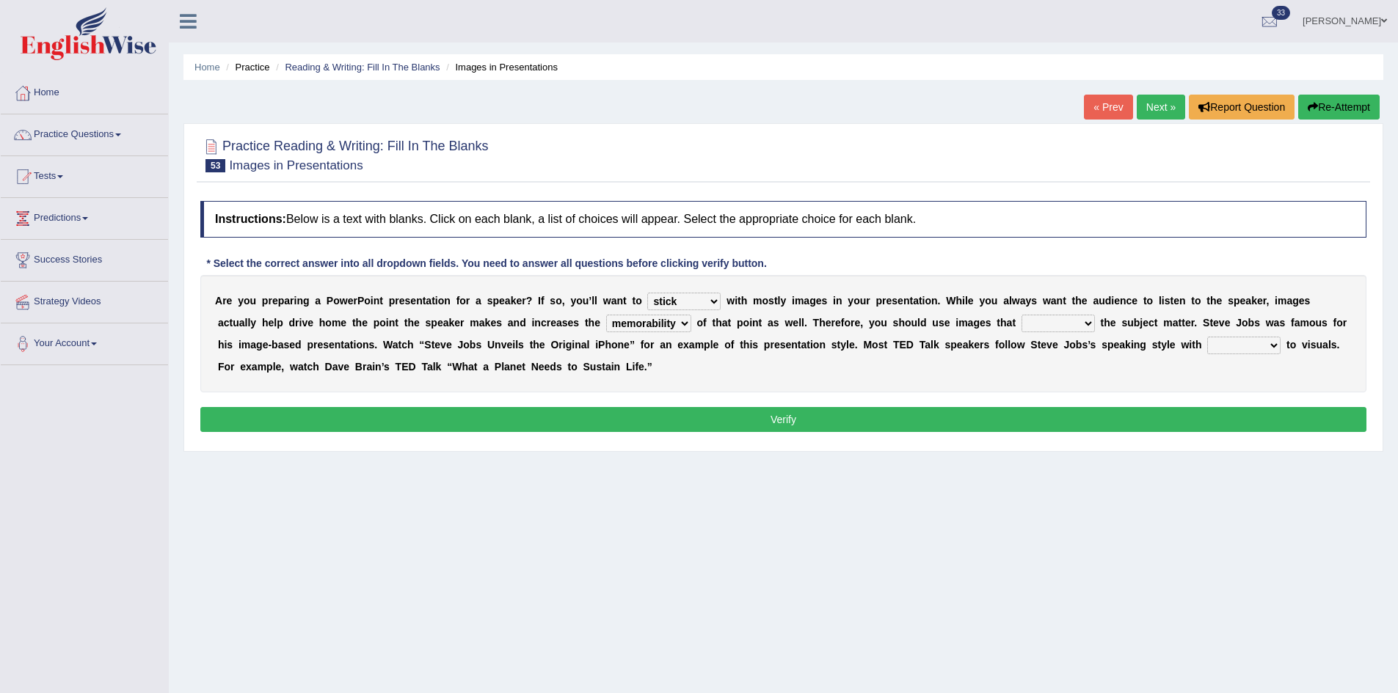
click at [670, 315] on select "memorability morality mobilization mobility" at bounding box center [648, 324] width 85 height 18
click at [1095, 325] on select "suggest supply submit support" at bounding box center [1057, 324] width 73 height 18
select select "support"
click at [1095, 315] on select "suggest supply submit support" at bounding box center [1057, 324] width 73 height 18
click at [1207, 354] on select "regard result retrospect request" at bounding box center [1243, 346] width 73 height 18
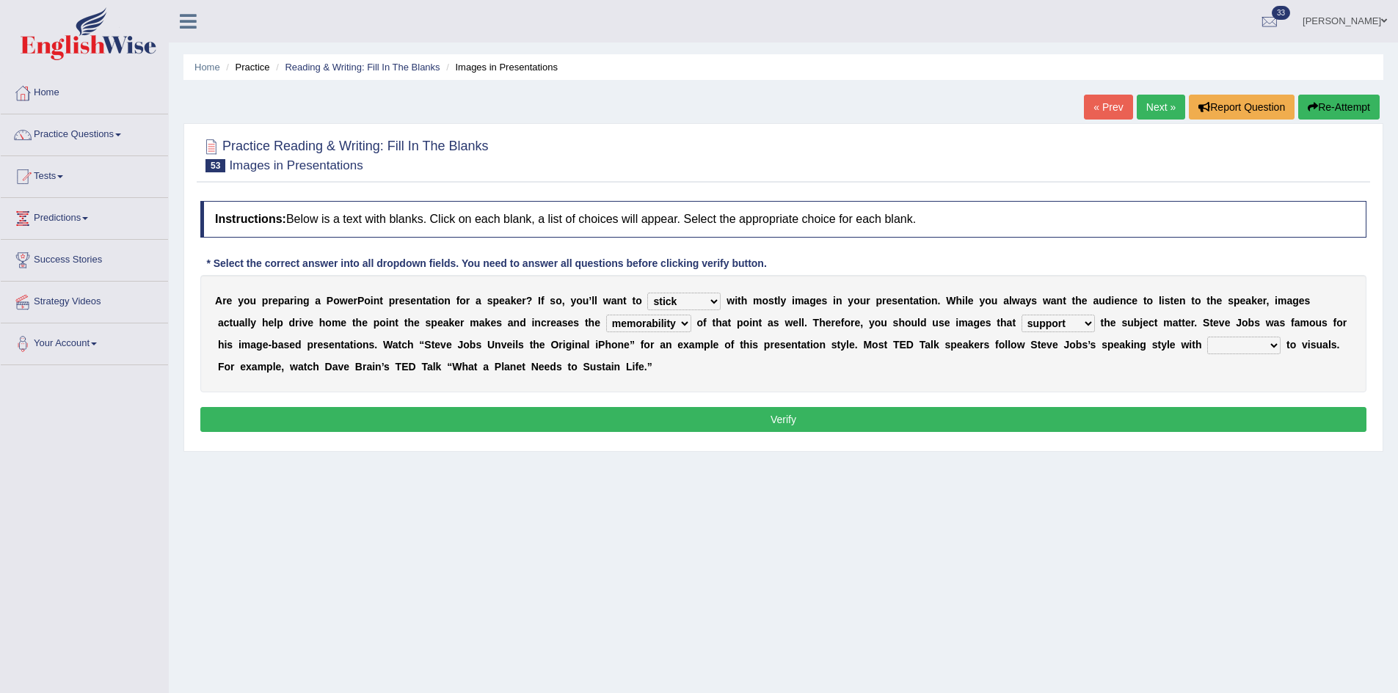
select select "regard"
click at [1207, 354] on select "regard result retrospect request" at bounding box center [1243, 346] width 73 height 18
click at [456, 421] on button "Verify" at bounding box center [783, 419] width 1166 height 25
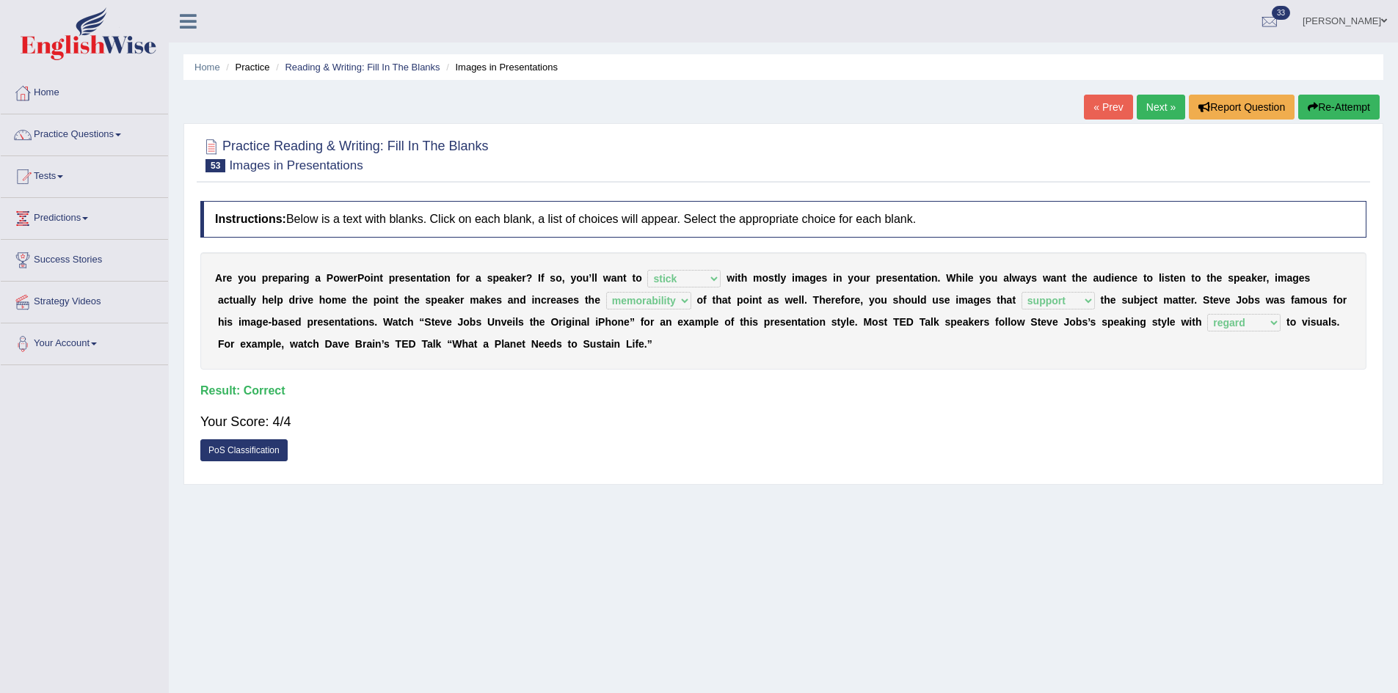
click at [1153, 103] on link "Next »" at bounding box center [1160, 107] width 48 height 25
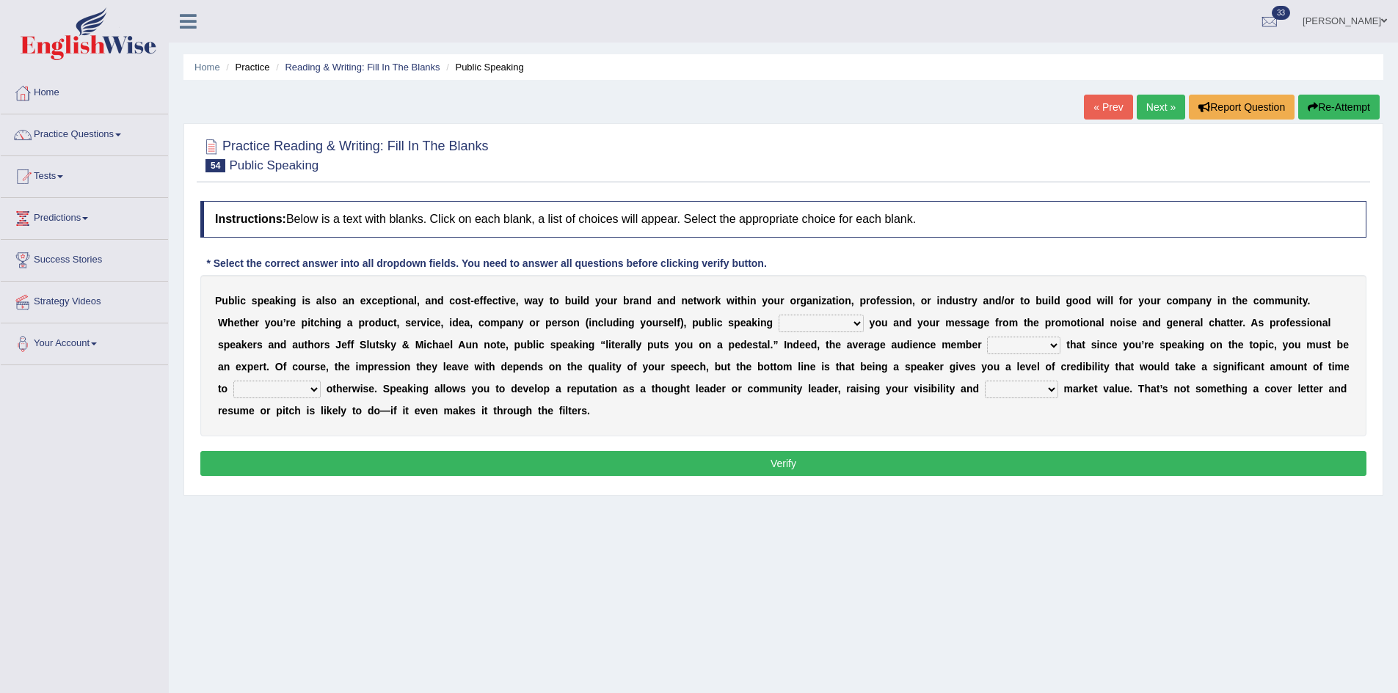
click at [863, 322] on select "differentiates disguises distributes dispute" at bounding box center [820, 324] width 85 height 18
select select "disguises"
click at [863, 315] on select "differentiates disguises distributes dispute" at bounding box center [820, 324] width 85 height 18
click at [1060, 344] on select "assists assumes accesses assesses" at bounding box center [1023, 346] width 73 height 18
select select "assumes"
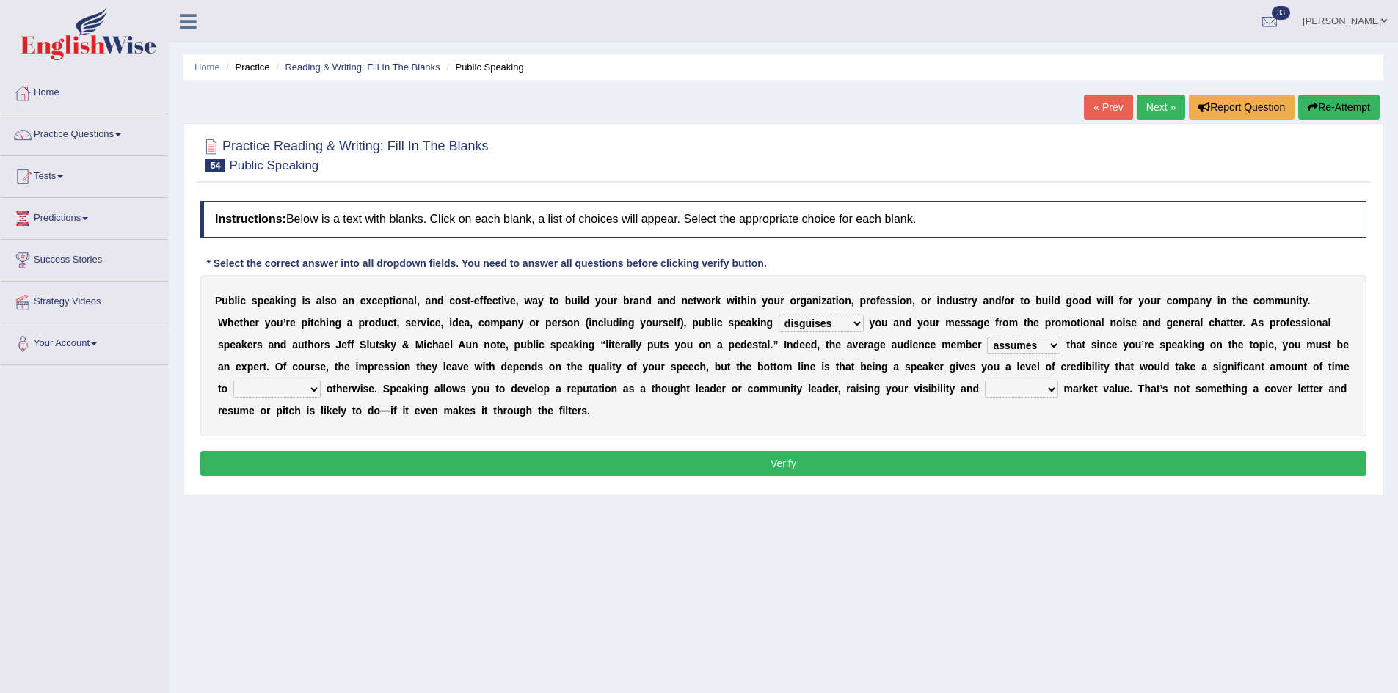
click at [1060, 337] on select "assists assumes accesses assesses" at bounding box center [1023, 346] width 73 height 18
click at [321, 390] on select "cultivate procrastinate communicate culminate" at bounding box center [276, 390] width 87 height 18
select select "communicate"
click at [321, 381] on select "cultivate procrastinate communicate culminate" at bounding box center [276, 390] width 87 height 18
click at [985, 398] on select "perceived diagnosed recessed divided" at bounding box center [1021, 390] width 73 height 18
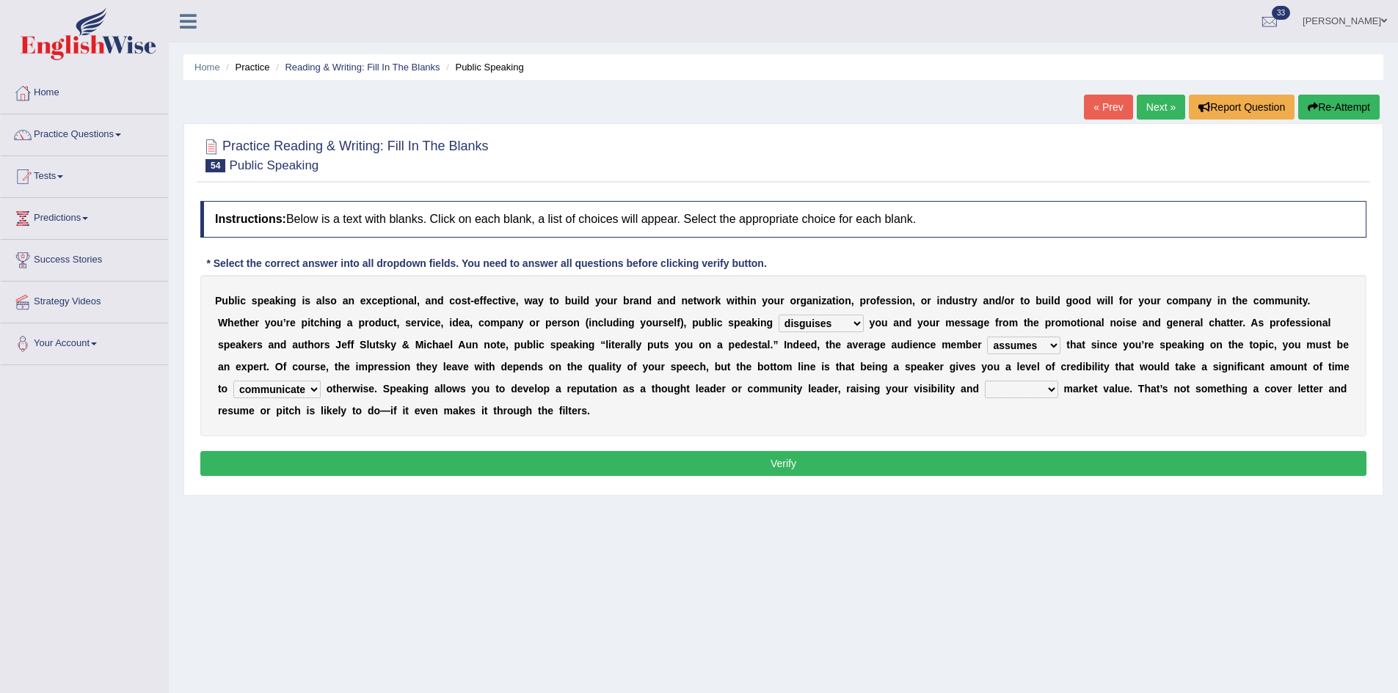
select select "perceived"
click at [985, 398] on select "perceived diagnosed recessed divided" at bounding box center [1021, 390] width 73 height 18
click at [292, 470] on button "Verify" at bounding box center [783, 463] width 1166 height 25
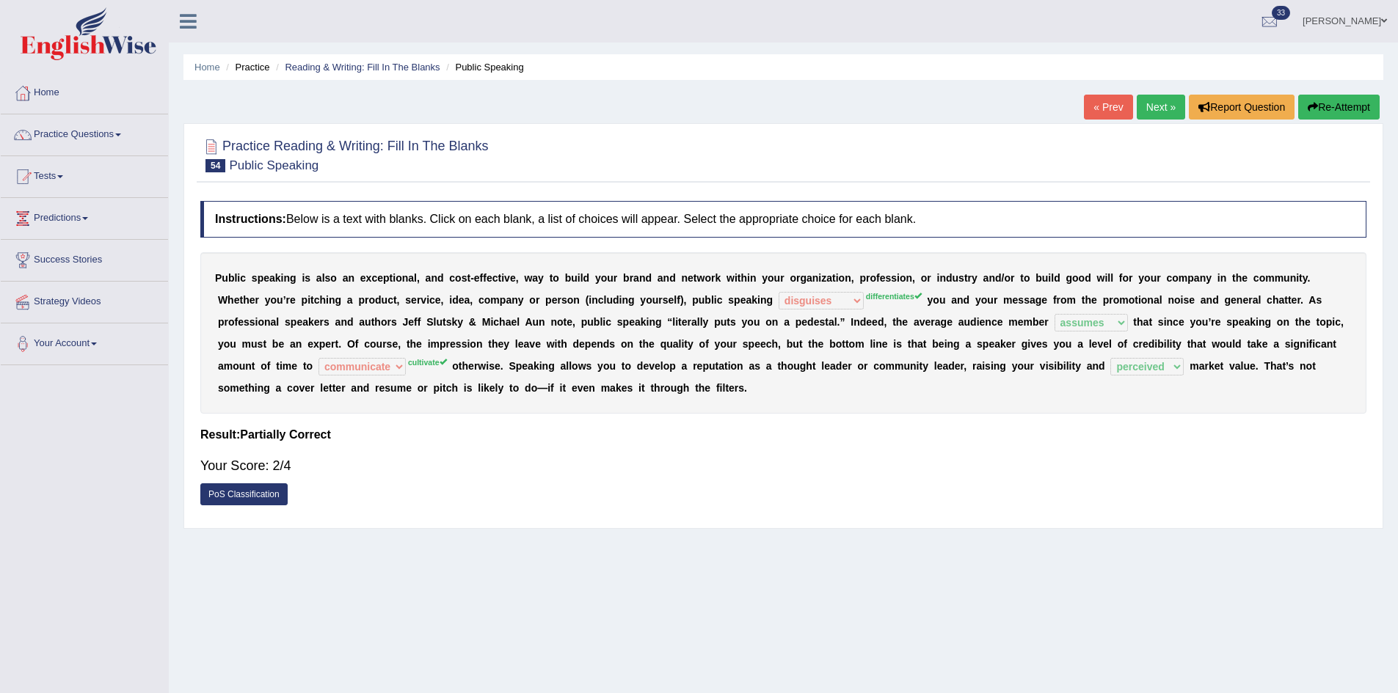
click at [1159, 101] on link "Next »" at bounding box center [1160, 107] width 48 height 25
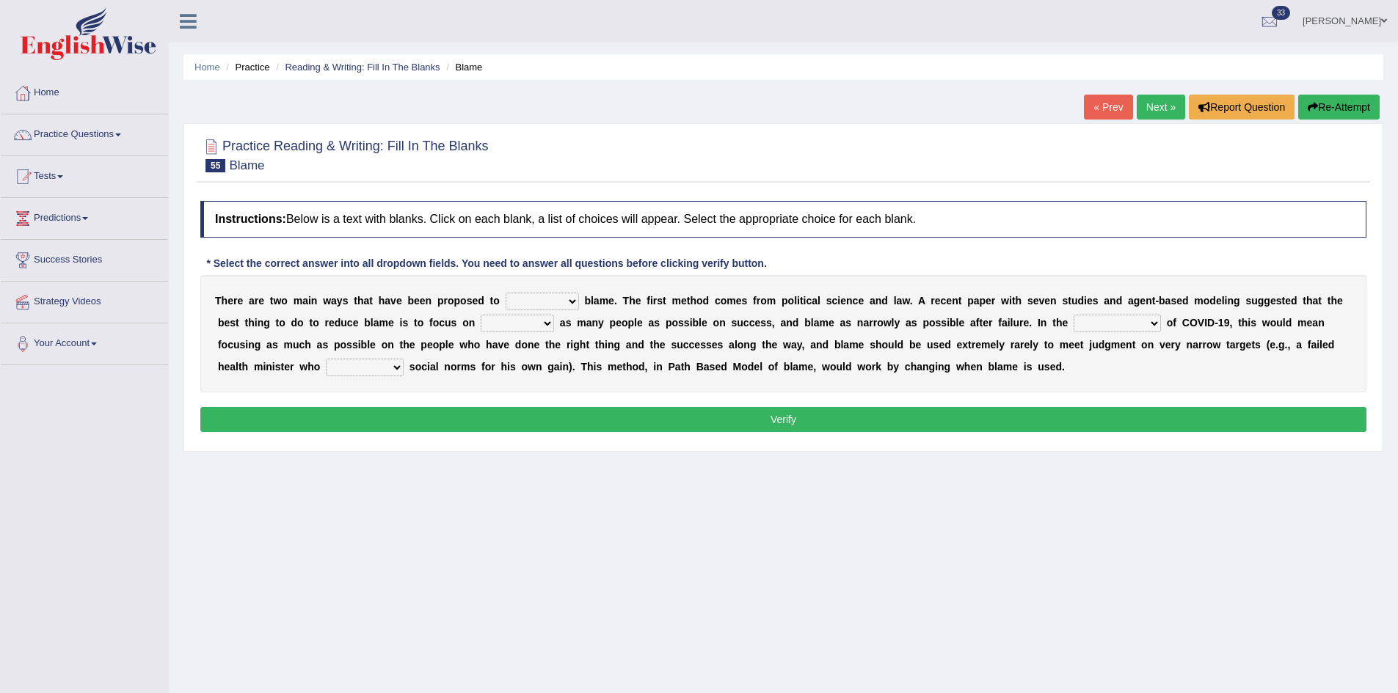
click at [555, 298] on select "abuse release reduce redress" at bounding box center [541, 302] width 73 height 18
select select "reduce"
click at [520, 293] on select "abuse release reduce redress" at bounding box center [541, 302] width 73 height 18
click at [554, 325] on select "praising promising preserving praying" at bounding box center [517, 324] width 73 height 18
select select "preserving"
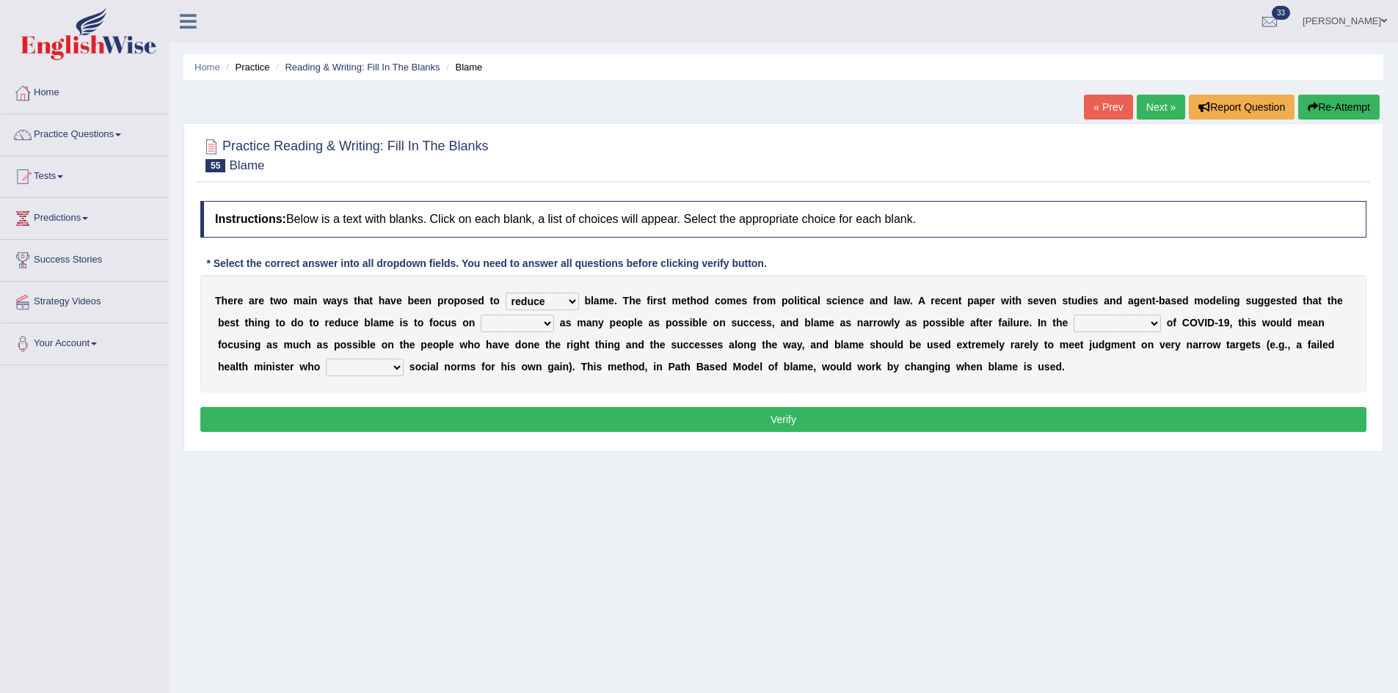
click at [542, 315] on select "praising promising preserving praying" at bounding box center [517, 324] width 73 height 18
click at [1161, 324] on select "context confrontation text construction" at bounding box center [1116, 324] width 87 height 18
select select "context"
click at [1161, 315] on select "context confrontation text construction" at bounding box center [1116, 324] width 87 height 18
click at [404, 365] on select "departed established violated met" at bounding box center [365, 368] width 78 height 18
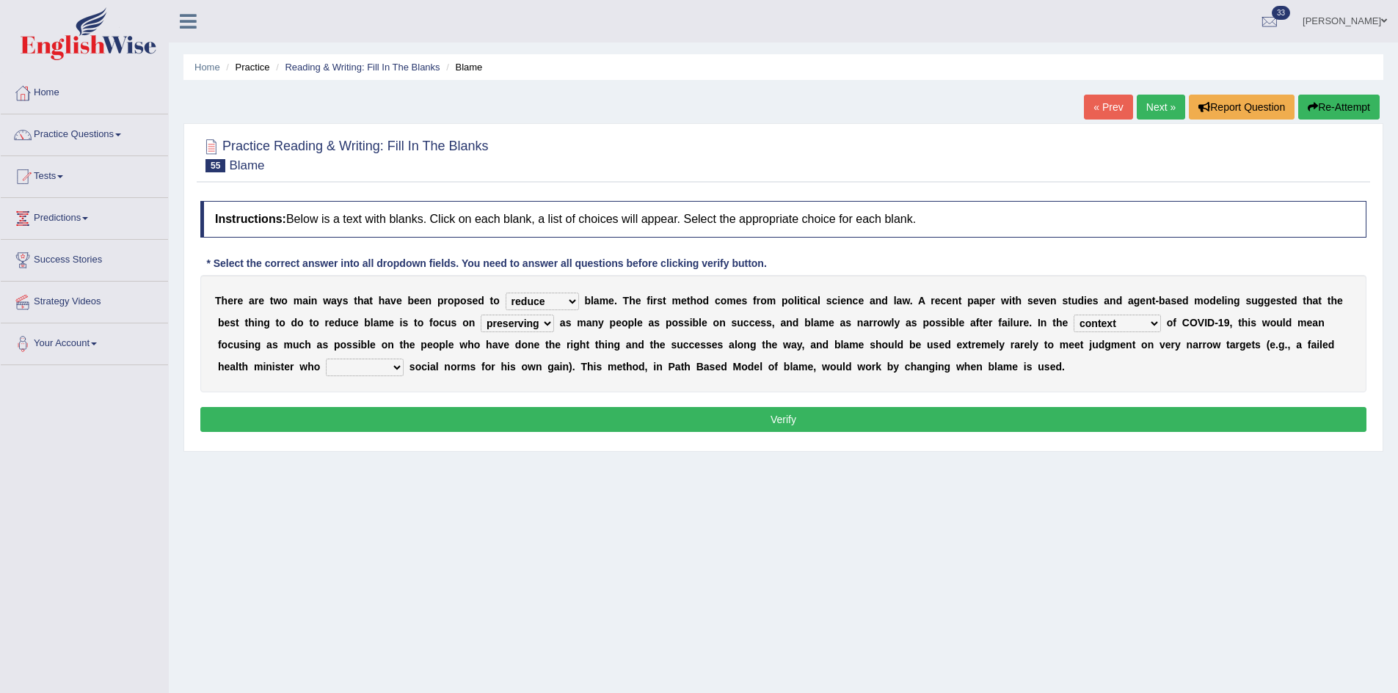
select select "violated"
click at [404, 359] on select "departed established violated met" at bounding box center [365, 368] width 78 height 18
click at [519, 409] on button "Verify" at bounding box center [783, 419] width 1166 height 25
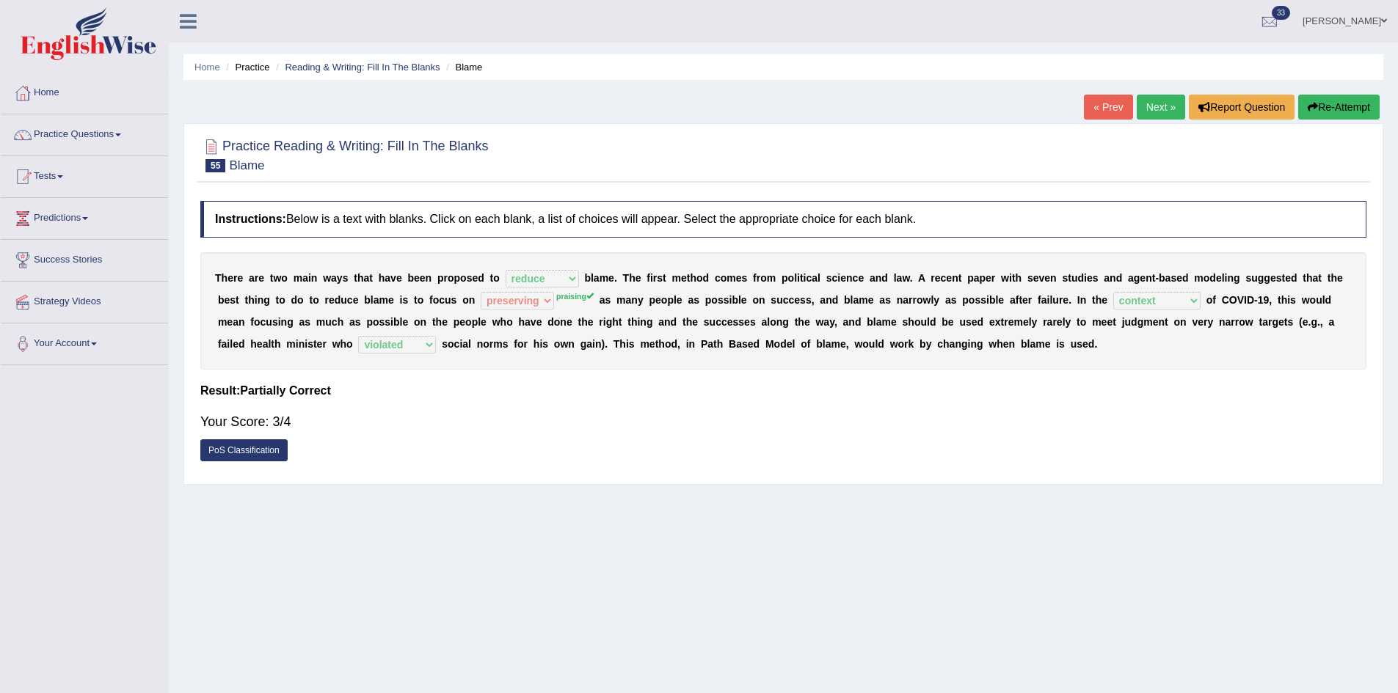
click at [1156, 103] on link "Next »" at bounding box center [1160, 107] width 48 height 25
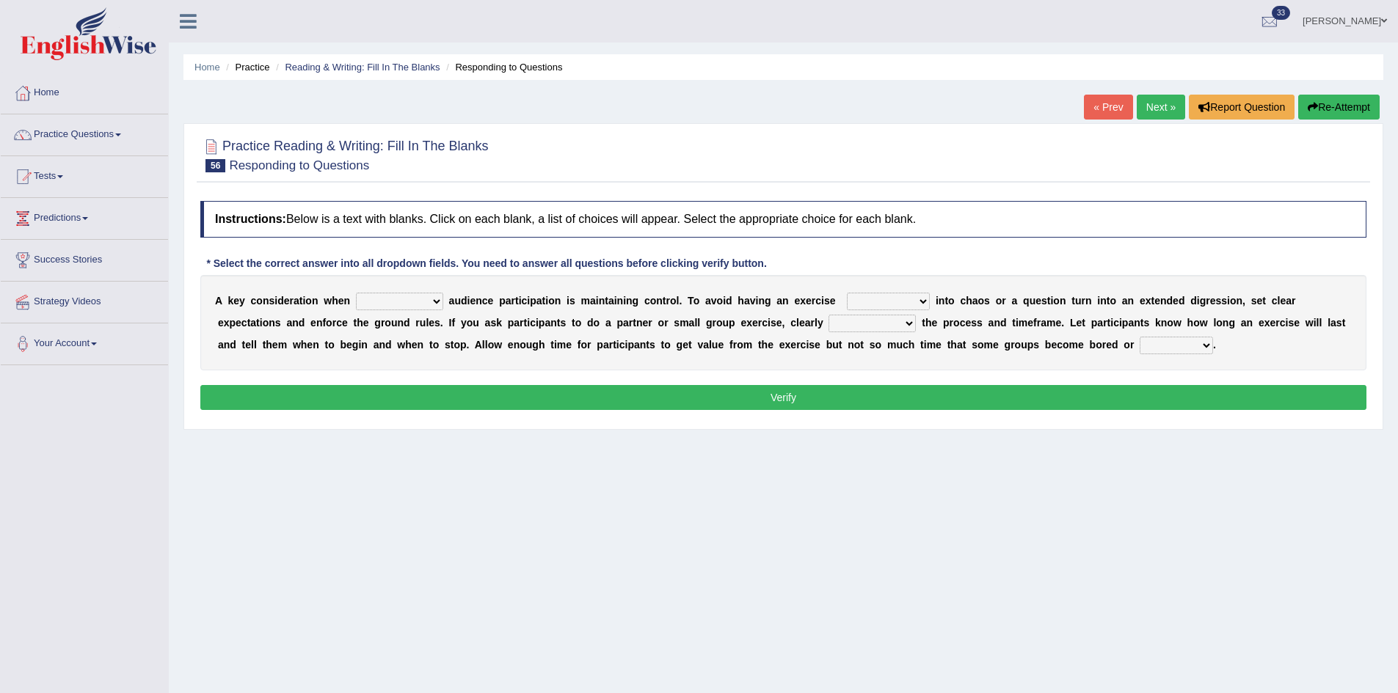
click at [398, 302] on select "incorporating increasing incurring indicating" at bounding box center [399, 302] width 87 height 18
select select "incorporating"
click at [361, 293] on select "incorporating increasing incurring indicating" at bounding box center [399, 302] width 87 height 18
click at [901, 302] on select "deteriorate determine deliver demonstrate" at bounding box center [888, 302] width 83 height 18
select select "deliver"
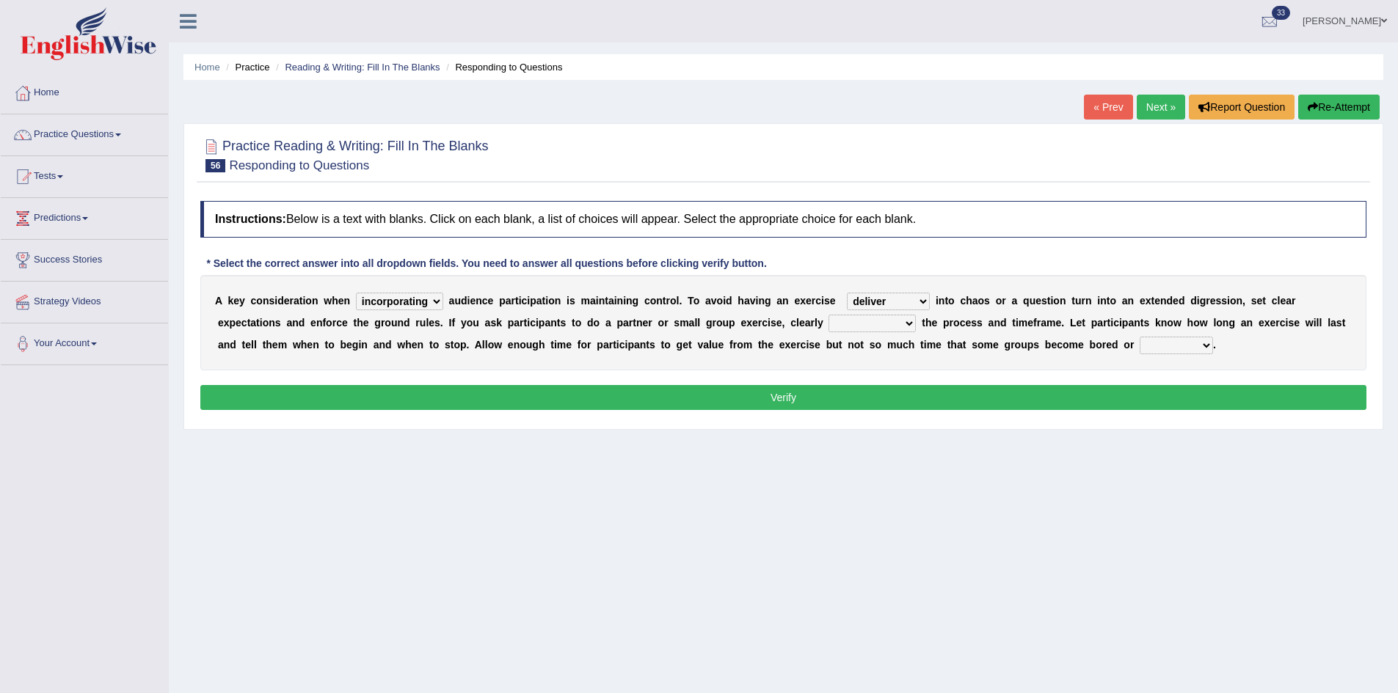
click at [874, 293] on select "deteriorate determine deliver demonstrate" at bounding box center [888, 302] width 83 height 18
click at [884, 323] on select "communicate confirm accumulate commit" at bounding box center [871, 324] width 87 height 18
select select "confirm"
click at [860, 315] on select "communicate confirm accumulate commit" at bounding box center [871, 324] width 87 height 18
click at [1213, 343] on select "destroyed distracted disobeyed divided" at bounding box center [1175, 346] width 73 height 18
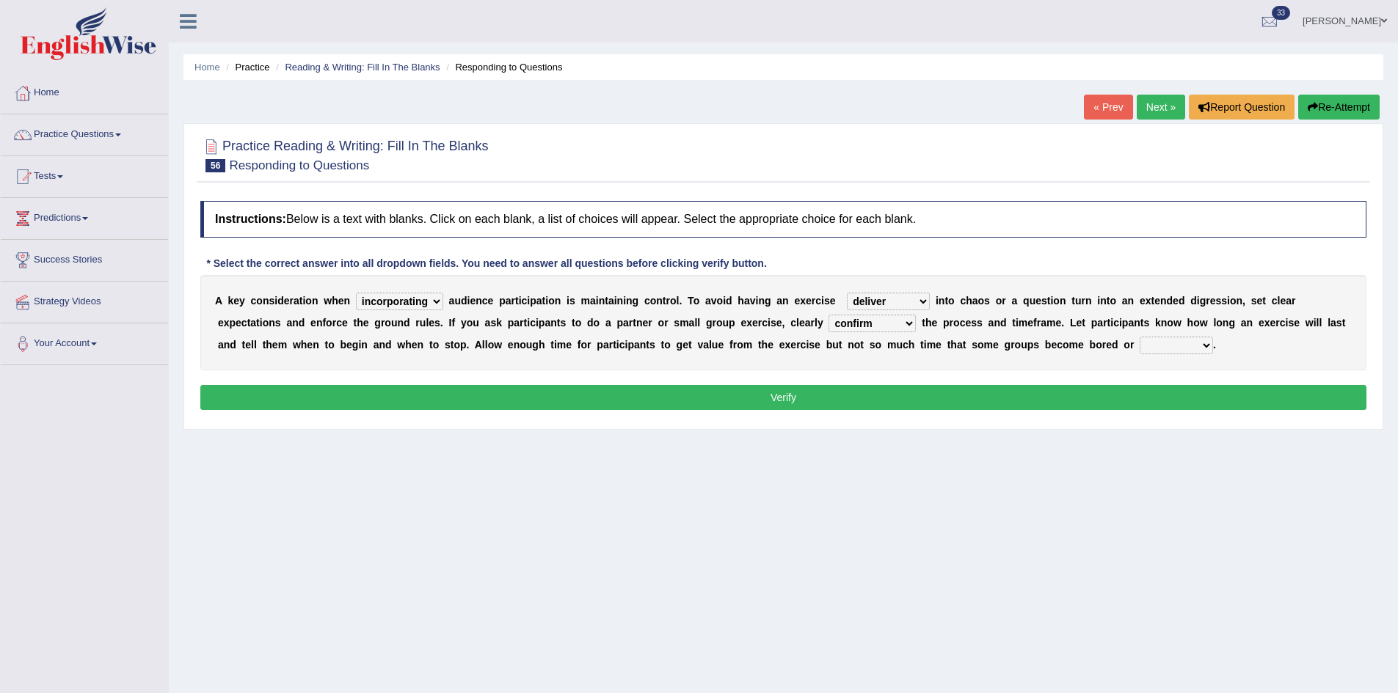
select select "distracted"
click at [1213, 337] on select "destroyed distracted disobeyed divided" at bounding box center [1175, 346] width 73 height 18
click at [1250, 401] on button "Verify" at bounding box center [783, 397] width 1166 height 25
